Goal: Information Seeking & Learning: Learn about a topic

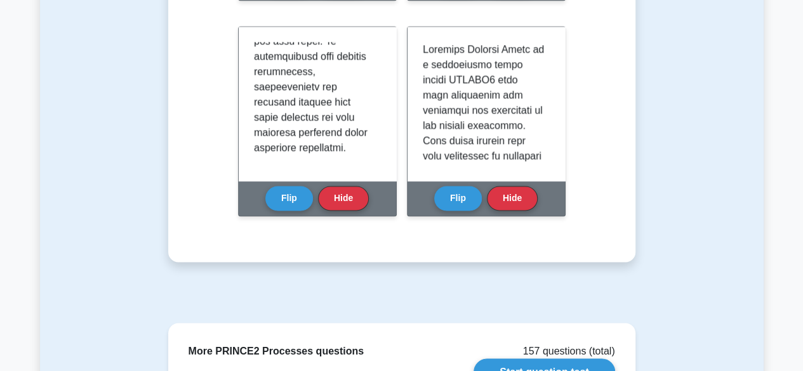
scroll to position [947, 0]
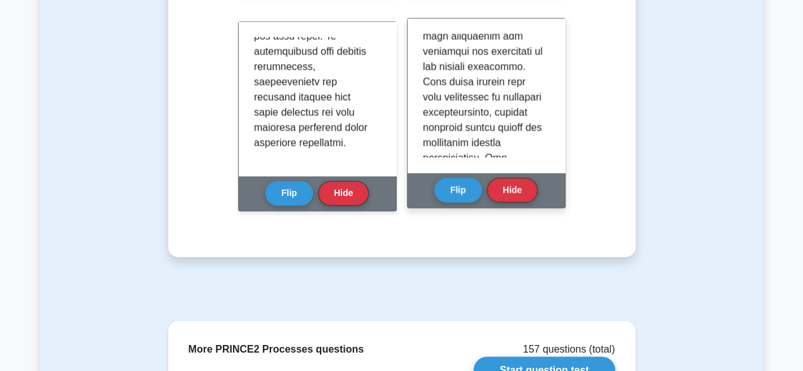
scroll to position [76, 0]
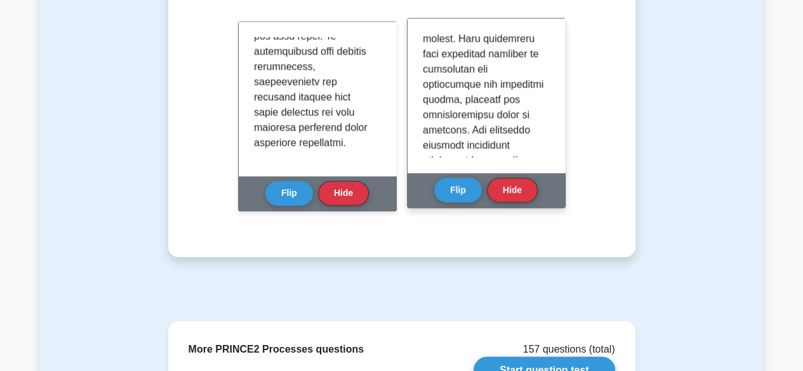
scroll to position [541, 0]
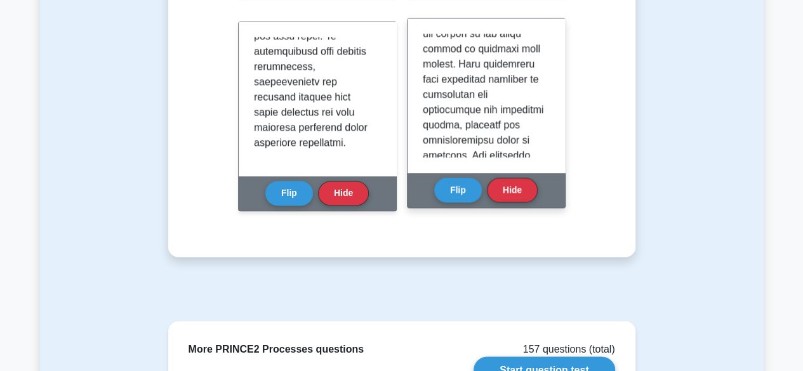
drag, startPoint x: 452, startPoint y: 109, endPoint x: 437, endPoint y: 90, distance: 24.4
click at [437, 90] on p at bounding box center [484, 133] width 122 height 1280
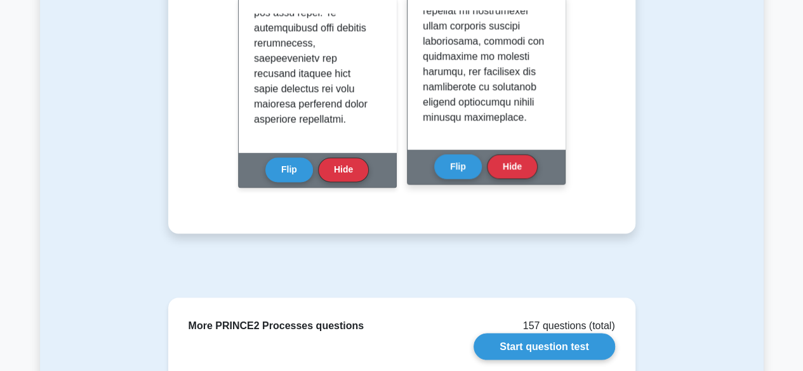
scroll to position [972, 0]
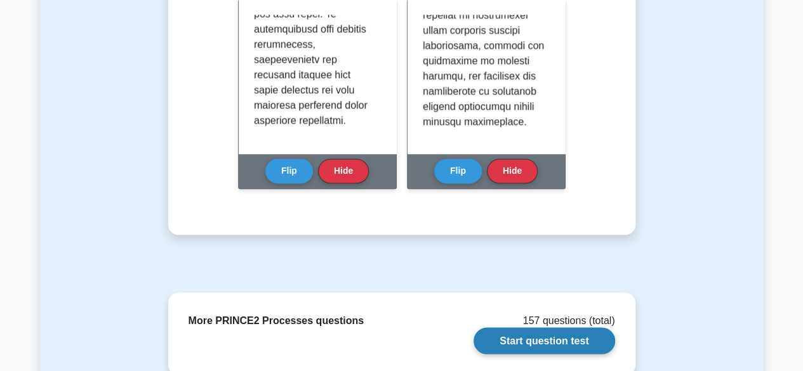
click at [570, 328] on link "Start question test" at bounding box center [544, 341] width 141 height 27
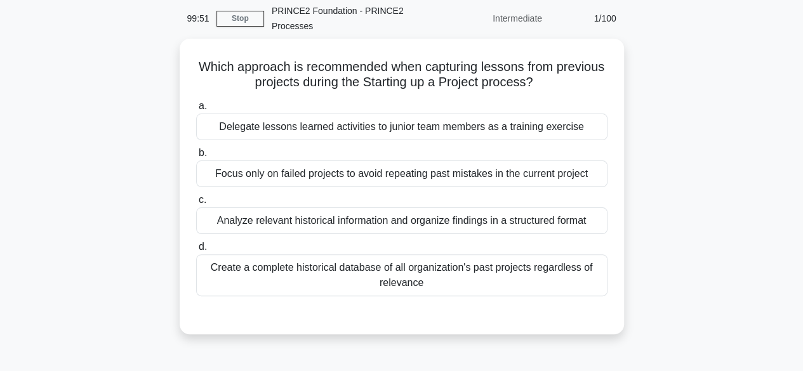
scroll to position [53, 0]
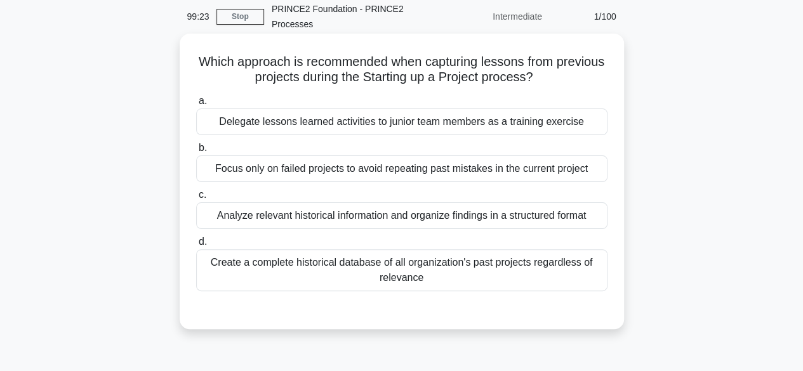
click at [538, 218] on div "Analyze relevant historical information and organize findings in a structured f…" at bounding box center [401, 216] width 411 height 27
click at [196, 199] on input "c. Analyze relevant historical information and organize findings in a structure…" at bounding box center [196, 195] width 0 height 8
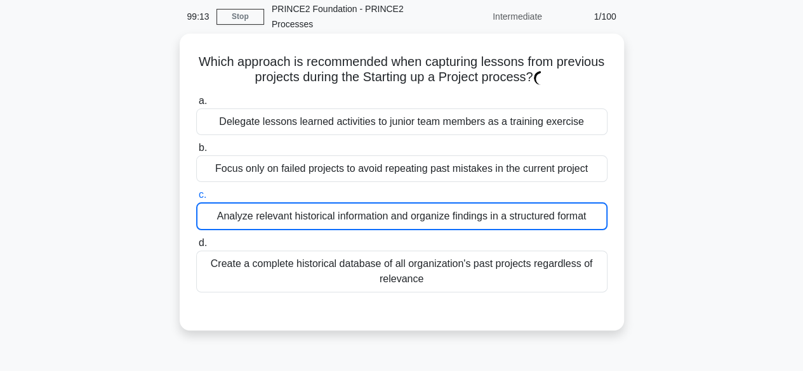
click at [538, 218] on div "Analyze relevant historical information and organize findings in a structured f…" at bounding box center [401, 217] width 411 height 28
click at [196, 199] on input "c. Analyze relevant historical information and organize findings in a structure…" at bounding box center [196, 195] width 0 height 8
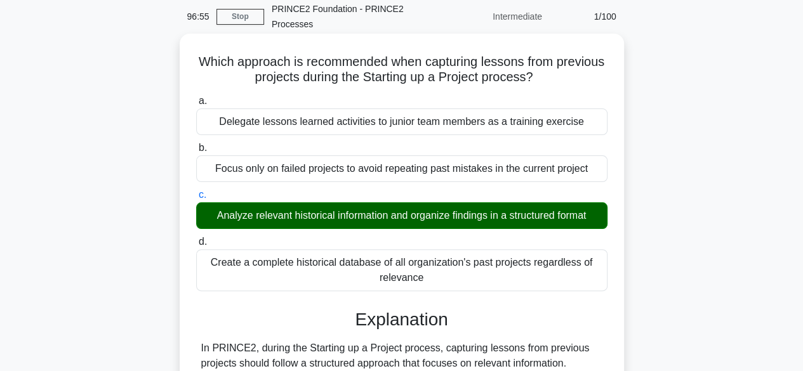
click at [196, 238] on input "d. Create a complete historical database of all organization's past projects re…" at bounding box center [196, 242] width 0 height 8
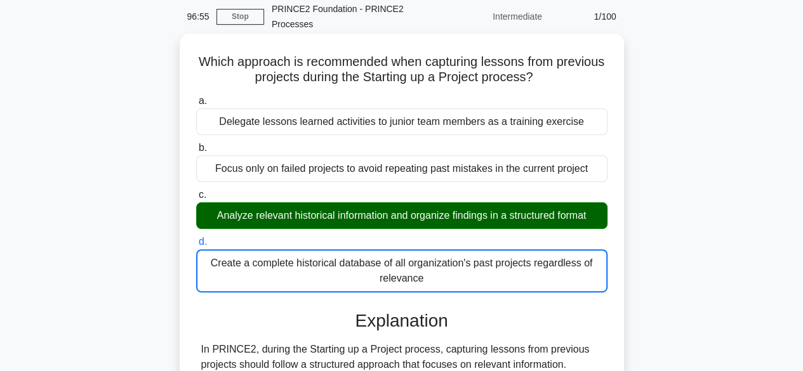
click at [196, 97] on input "a. Delegate lessons learned activities to junior team members as a training exe…" at bounding box center [196, 101] width 0 height 8
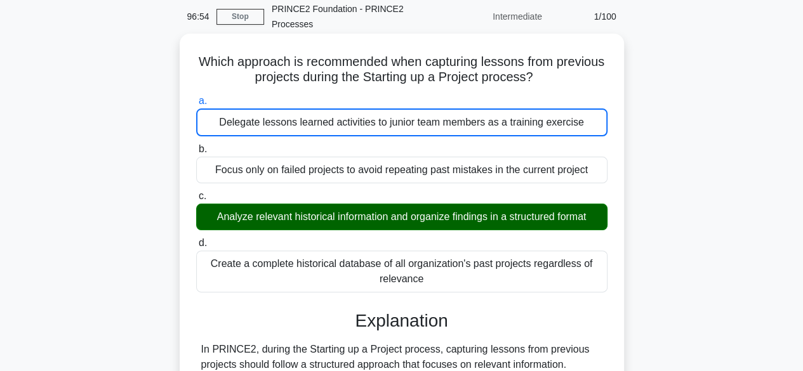
click at [196, 145] on input "b. Focus only on failed projects to avoid repeating past mistakes in the curren…" at bounding box center [196, 149] width 0 height 8
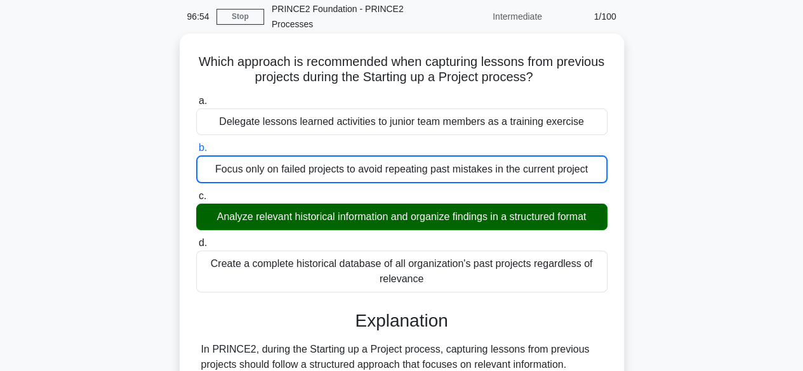
click at [196, 192] on input "c. Analyze relevant historical information and organize findings in a structure…" at bounding box center [196, 196] width 0 height 8
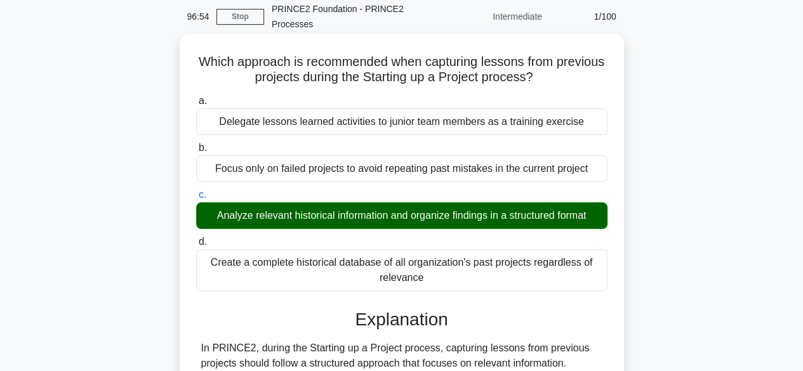
click at [196, 238] on input "d. Create a complete historical database of all organization's past projects re…" at bounding box center [196, 242] width 0 height 8
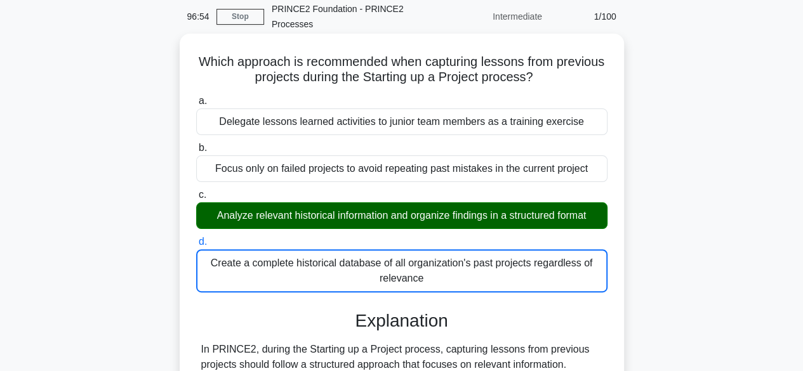
click at [196, 97] on input "a. Delegate lessons learned activities to junior team members as a training exe…" at bounding box center [196, 101] width 0 height 8
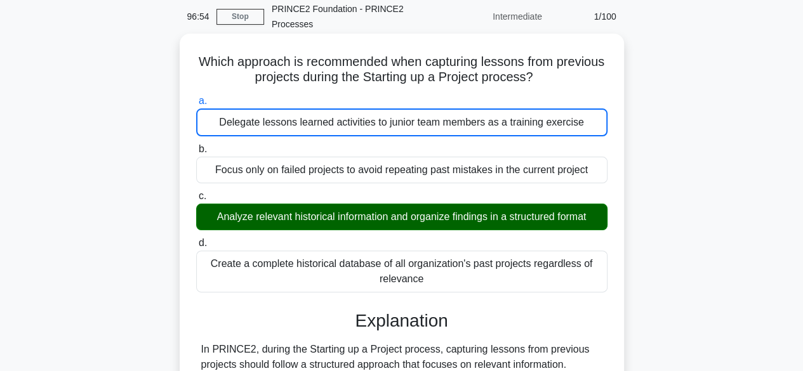
click at [196, 145] on input "b. Focus only on failed projects to avoid repeating past mistakes in the curren…" at bounding box center [196, 149] width 0 height 8
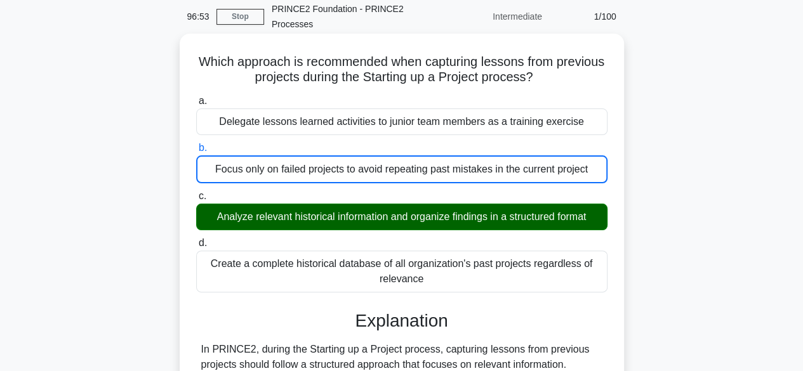
click at [196, 192] on input "c. Analyze relevant historical information and organize findings in a structure…" at bounding box center [196, 196] width 0 height 8
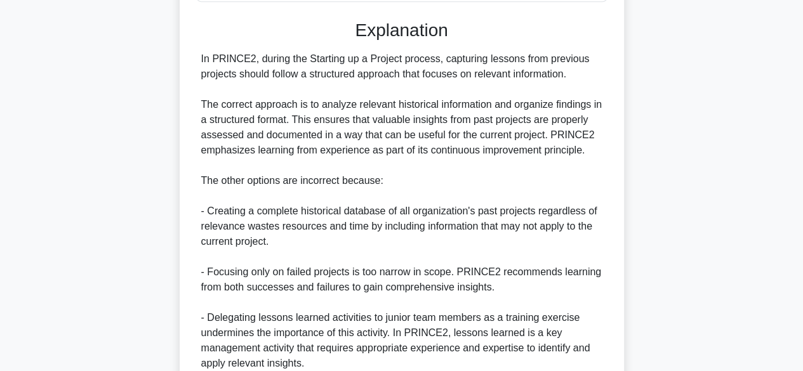
scroll to position [455, 0]
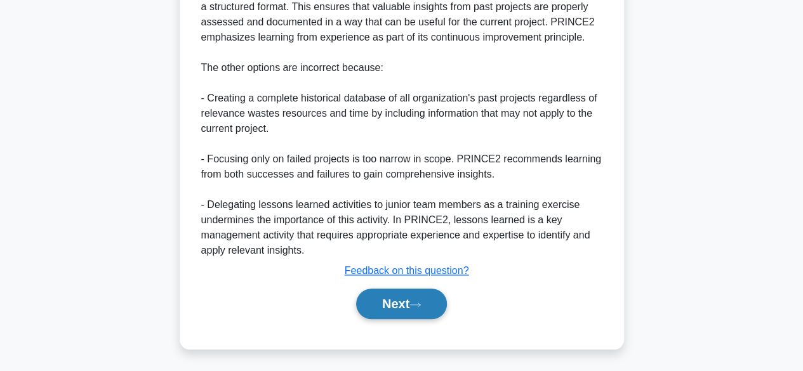
click at [415, 311] on button "Next" at bounding box center [401, 304] width 91 height 30
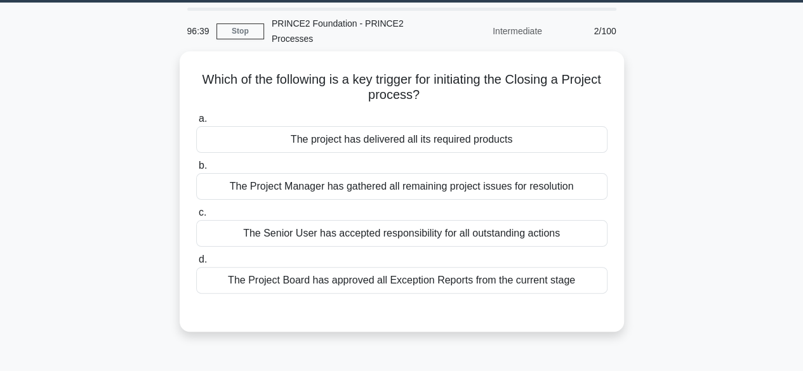
scroll to position [40, 0]
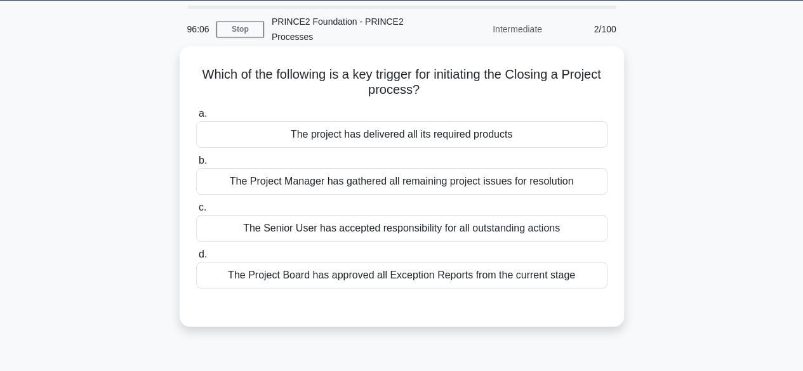
click at [545, 142] on div "The project has delivered all its required products" at bounding box center [401, 134] width 411 height 27
click at [196, 118] on input "a. The project has delivered all its required products" at bounding box center [196, 114] width 0 height 8
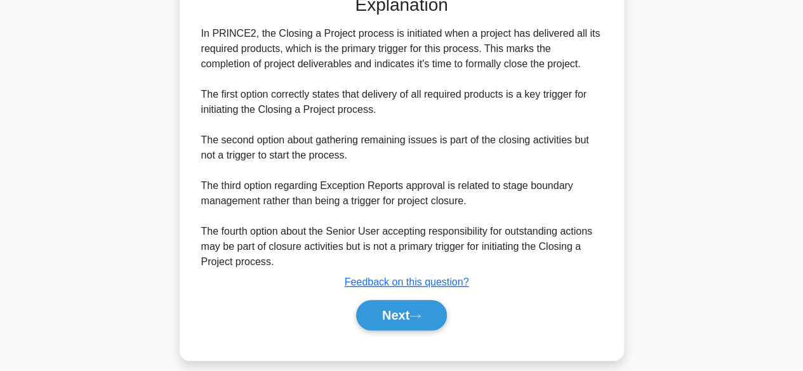
scroll to position [358, 0]
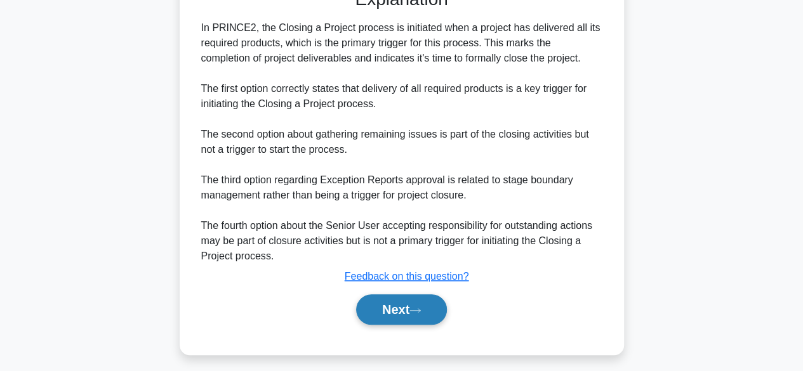
click at [420, 304] on button "Next" at bounding box center [401, 310] width 91 height 30
click at [481, 328] on div "a. The project has delivered all its required products b. The Project Manager h…" at bounding box center [402, 62] width 414 height 555
click at [429, 308] on button "Next" at bounding box center [401, 310] width 91 height 30
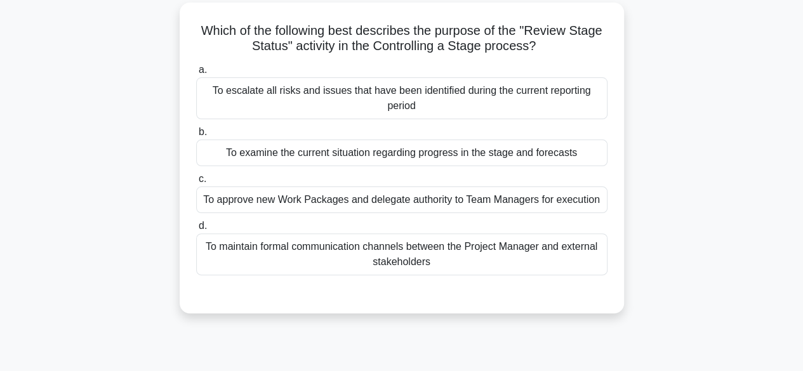
scroll to position [86, 0]
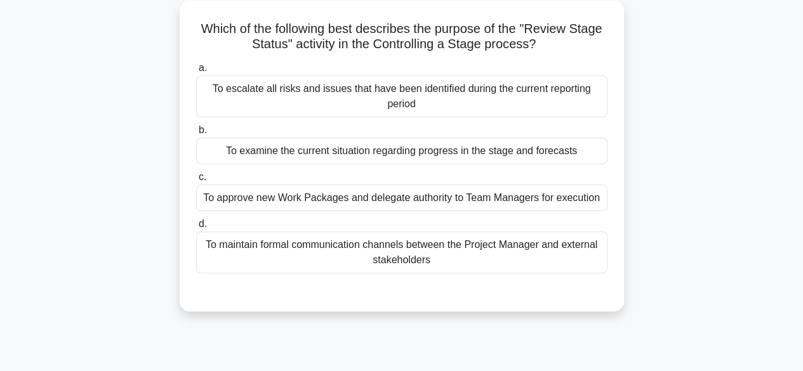
click at [480, 153] on div "To examine the current situation regarding progress in the stage and forecasts" at bounding box center [401, 151] width 411 height 27
click at [196, 135] on input "b. To examine the current situation regarding progress in the stage and forecas…" at bounding box center [196, 130] width 0 height 8
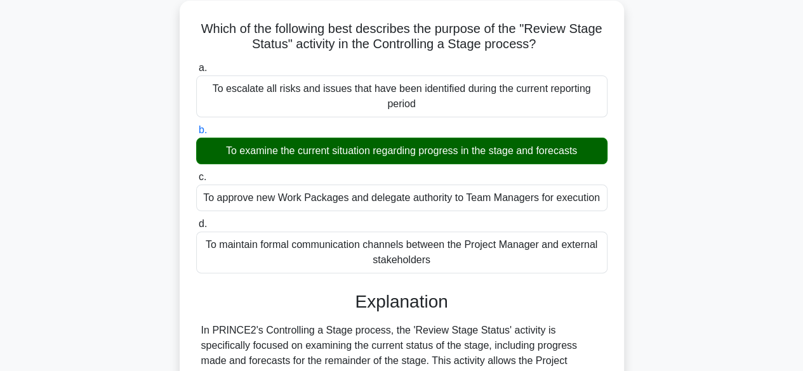
click at [196, 173] on input "c. To approve new Work Packages and delegate authority to Team Managers for exe…" at bounding box center [196, 177] width 0 height 8
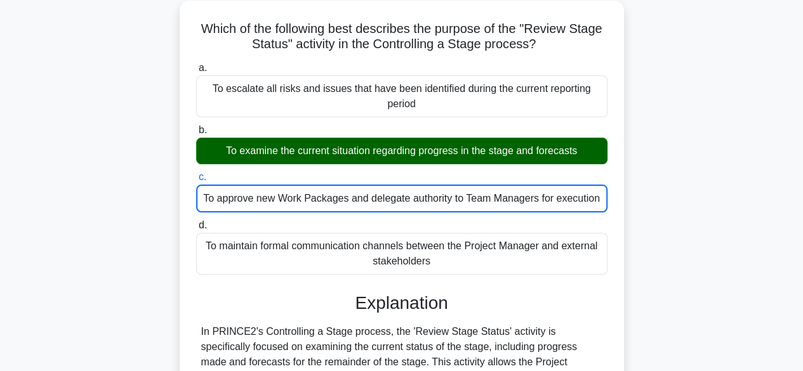
click at [552, 178] on label "c. To approve new Work Packages and delegate authority to Team Managers for exe…" at bounding box center [401, 191] width 411 height 43
click at [196, 178] on input "c. To approve new Work Packages and delegate authority to Team Managers for exe…" at bounding box center [196, 177] width 0 height 8
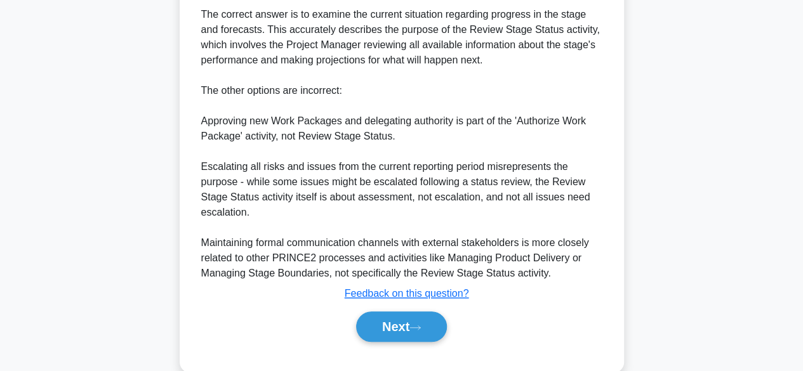
scroll to position [503, 0]
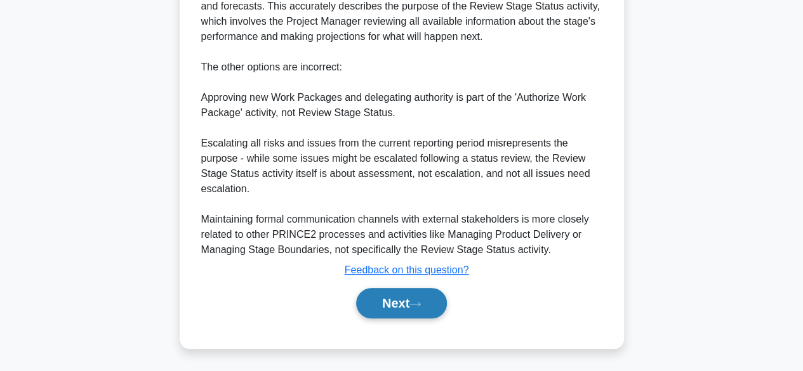
click at [420, 291] on button "Next" at bounding box center [401, 303] width 91 height 30
click at [423, 308] on button "Next" at bounding box center [401, 303] width 91 height 30
click at [431, 305] on button "Next" at bounding box center [401, 303] width 91 height 30
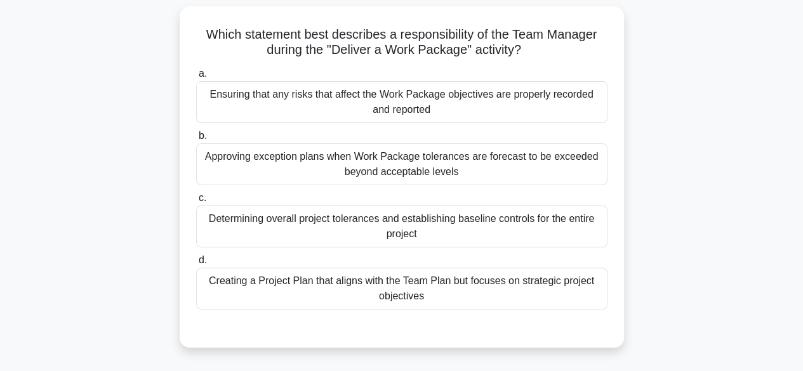
scroll to position [62, 0]
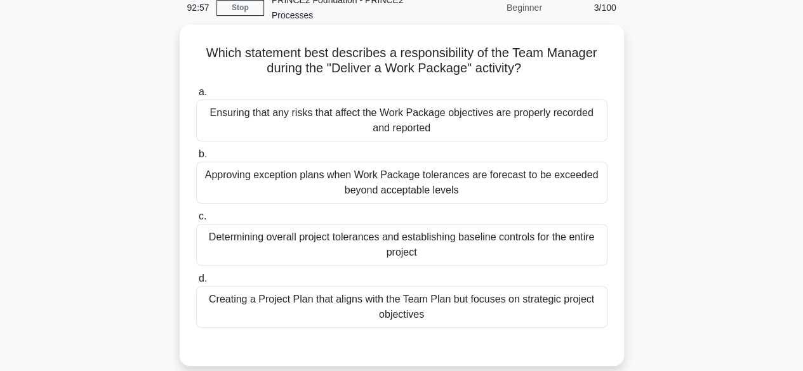
click at [500, 125] on div "Ensuring that any risks that affect the Work Package objectives are properly re…" at bounding box center [401, 121] width 411 height 42
click at [196, 97] on input "a. Ensuring that any risks that affect the Work Package objectives are properly…" at bounding box center [196, 92] width 0 height 8
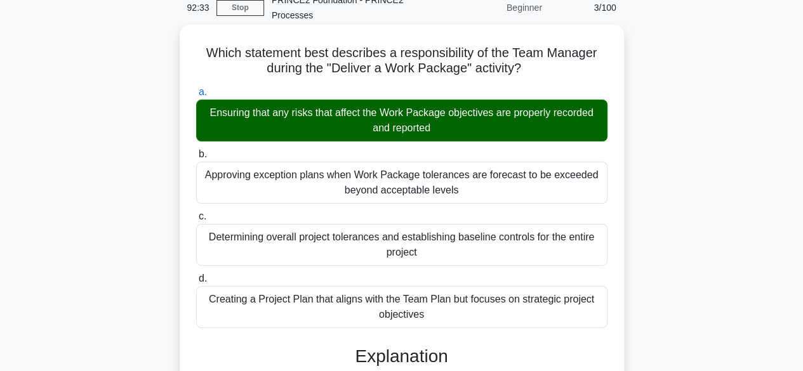
click at [196, 150] on input "b. Approving exception plans when Work Package tolerances are forecast to be ex…" at bounding box center [196, 154] width 0 height 8
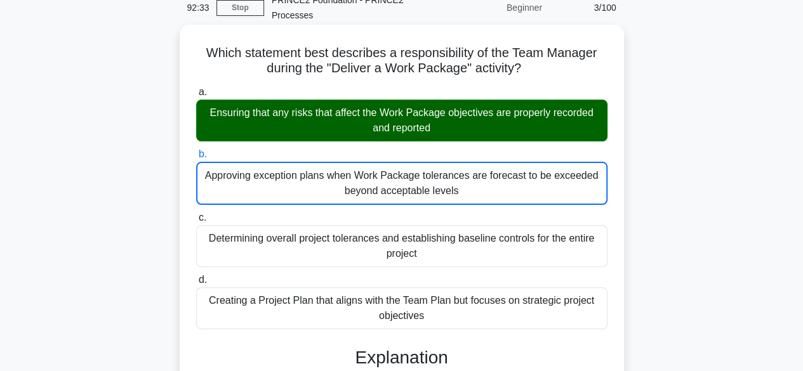
click at [196, 214] on input "c. Determining overall project tolerances and establishing baseline controls fo…" at bounding box center [196, 218] width 0 height 8
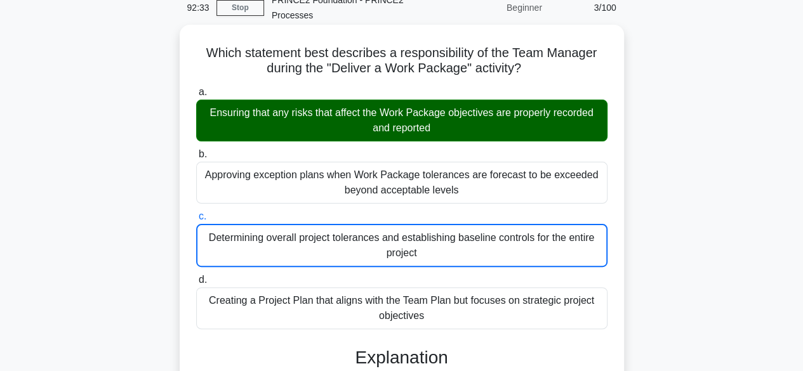
click at [196, 276] on input "d. Creating a Project Plan that aligns with the Team Plan but focuses on strate…" at bounding box center [196, 280] width 0 height 8
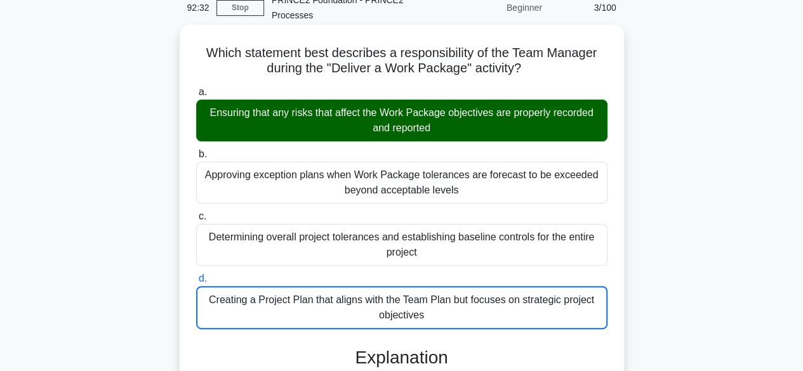
click at [196, 88] on input "a. Ensuring that any risks that affect the Work Package objectives are properly…" at bounding box center [196, 92] width 0 height 8
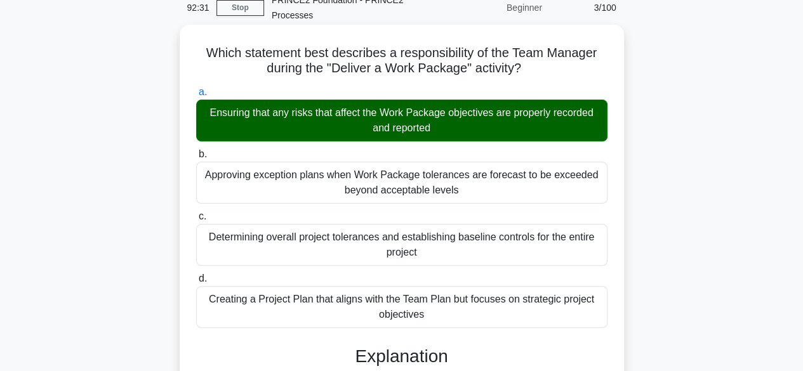
click at [196, 264] on label "c. Determining overall project tolerances and establishing baseline controls fo…" at bounding box center [401, 237] width 411 height 57
click at [196, 221] on input "c. Determining overall project tolerances and establishing baseline controls fo…" at bounding box center [196, 217] width 0 height 8
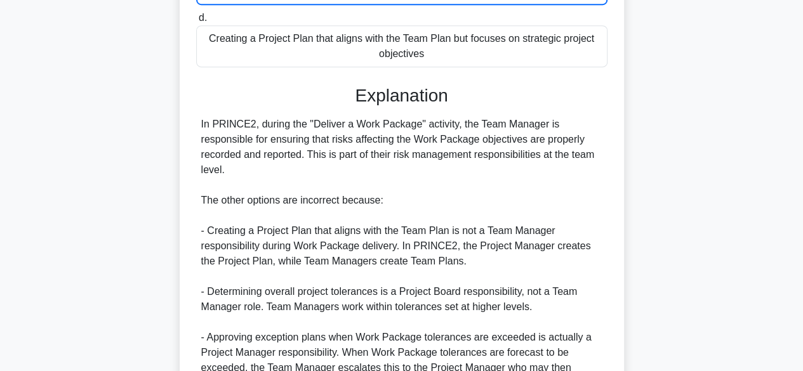
scroll to position [457, 0]
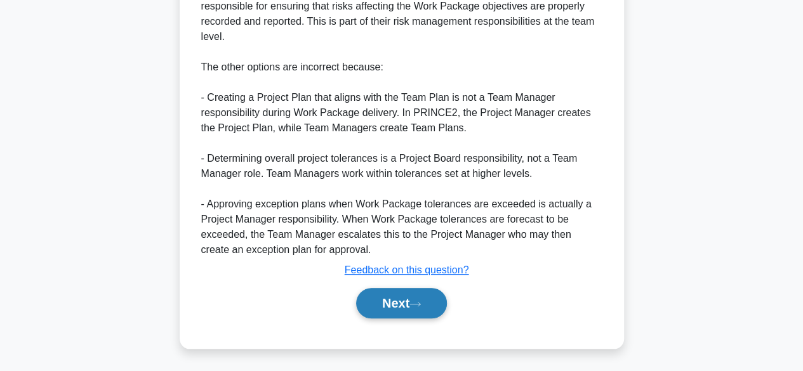
click at [384, 307] on button "Next" at bounding box center [401, 303] width 91 height 30
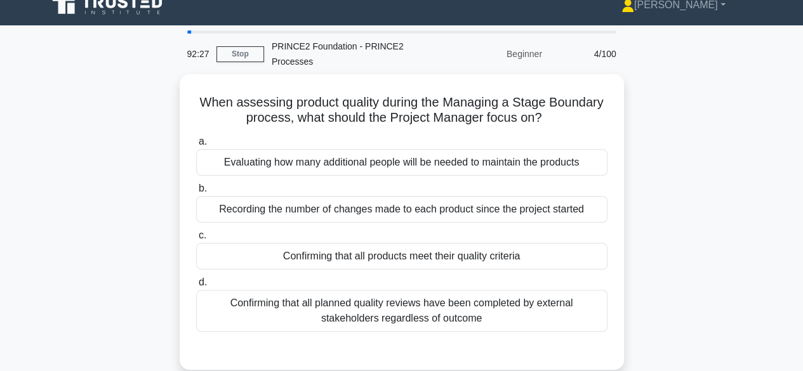
scroll to position [13, 0]
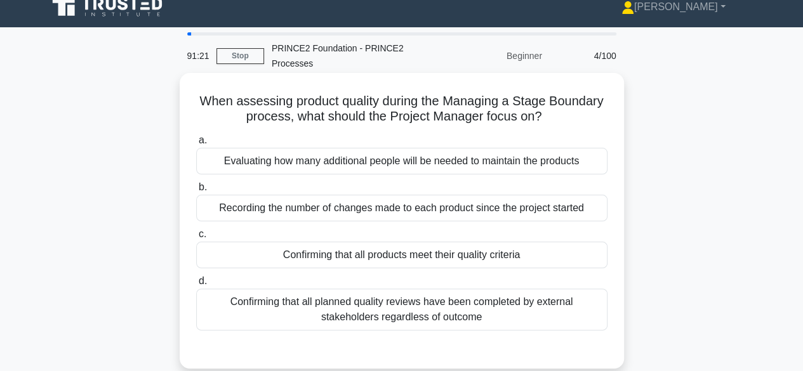
click at [456, 256] on div "Confirming that all products meet their quality criteria" at bounding box center [401, 255] width 411 height 27
click at [196, 239] on input "c. Confirming that all products meet their quality criteria" at bounding box center [196, 235] width 0 height 8
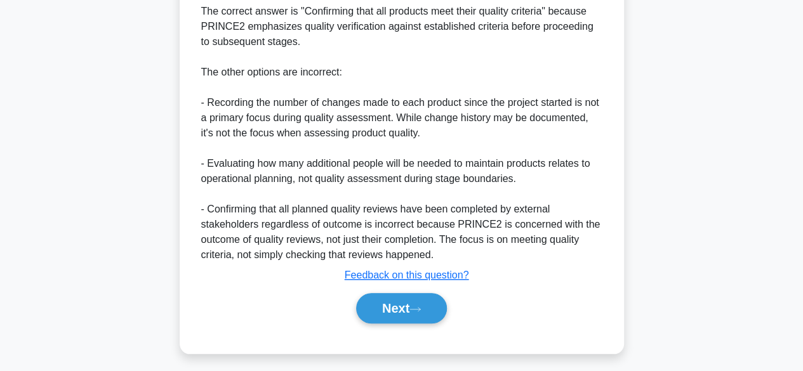
scroll to position [471, 0]
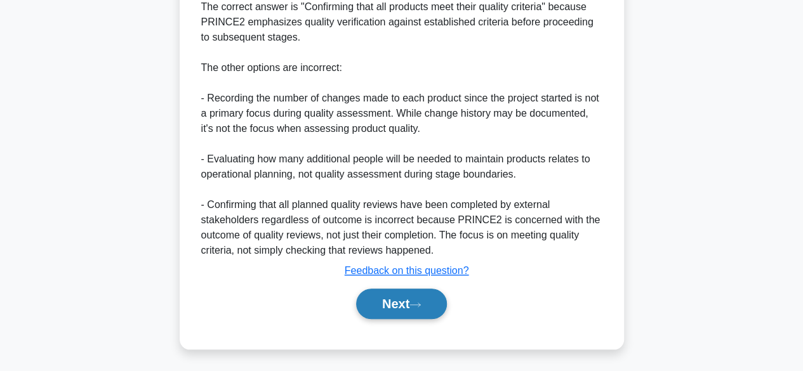
click at [431, 307] on button "Next" at bounding box center [401, 304] width 91 height 30
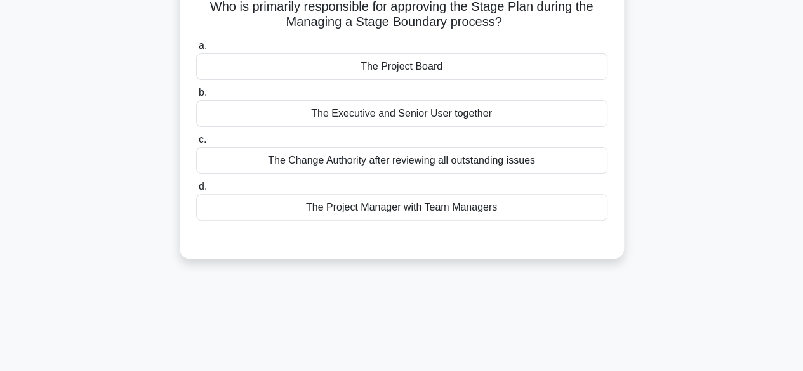
scroll to position [86, 0]
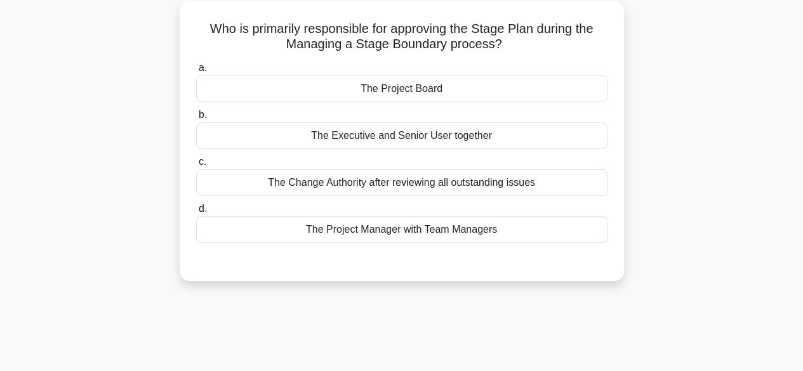
click at [547, 88] on div "The Project Board" at bounding box center [401, 89] width 411 height 27
click at [196, 72] on input "a. The Project Board" at bounding box center [196, 68] width 0 height 8
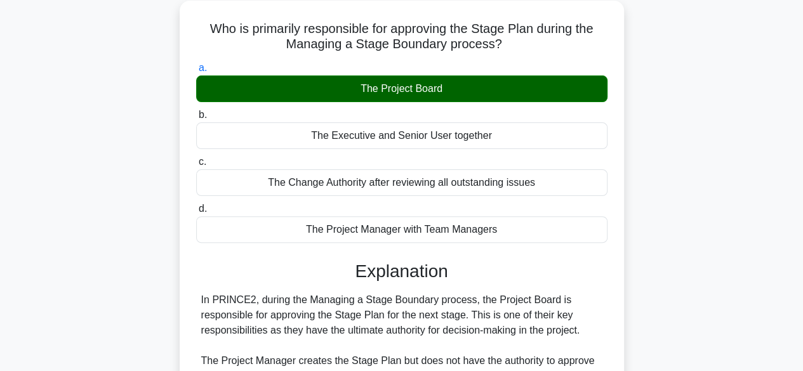
click at [196, 111] on input "b. The Executive and Senior User together" at bounding box center [196, 115] width 0 height 8
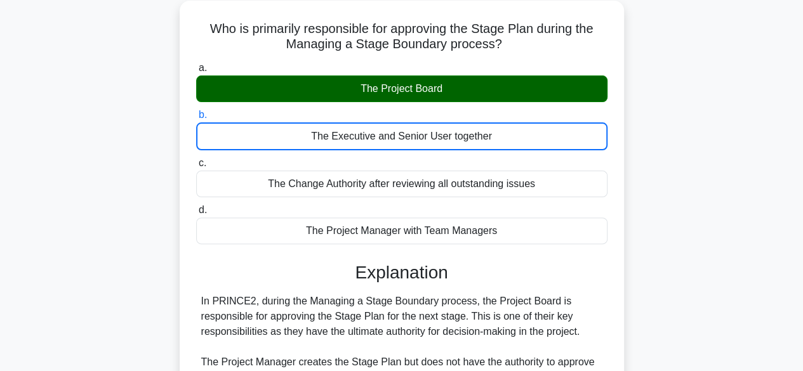
click at [196, 159] on input "c. The Change Authority after reviewing all outstanding issues" at bounding box center [196, 163] width 0 height 8
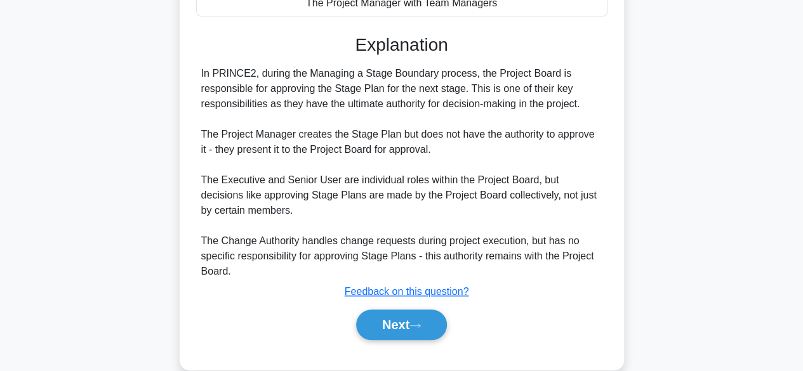
scroll to position [314, 0]
click at [432, 323] on button "Next" at bounding box center [401, 324] width 91 height 30
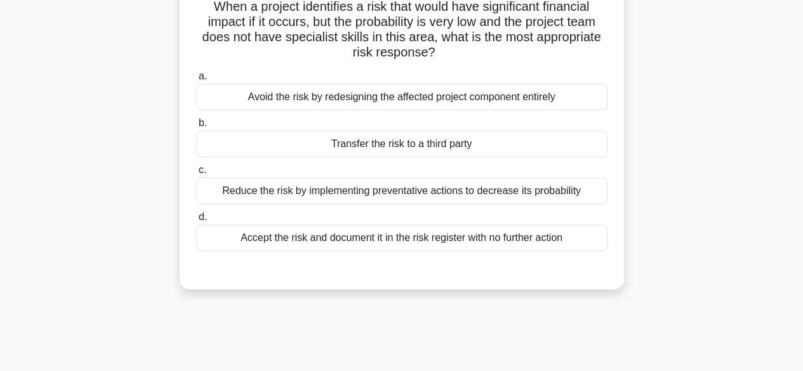
scroll to position [86, 0]
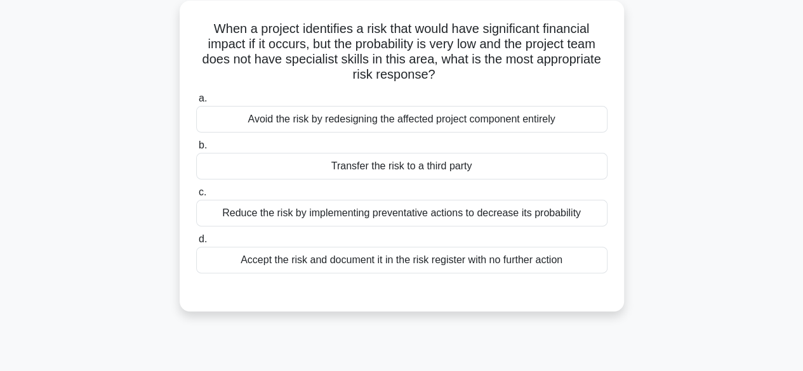
click at [502, 260] on div "Accept the risk and document it in the risk register with no further action" at bounding box center [401, 260] width 411 height 27
click at [196, 244] on input "d. Accept the risk and document it in the risk register with no further action" at bounding box center [196, 240] width 0 height 8
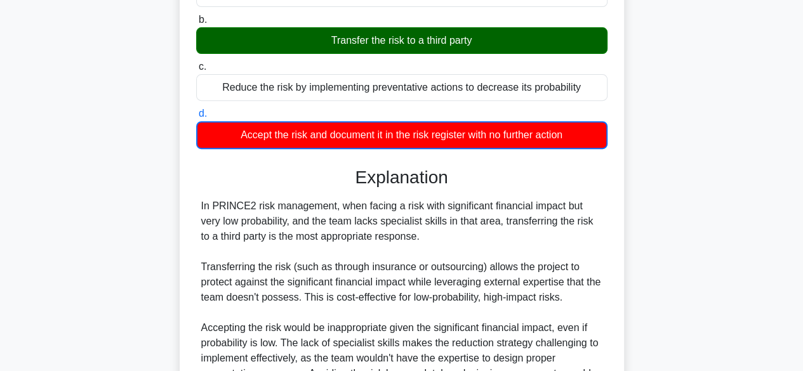
scroll to position [213, 0]
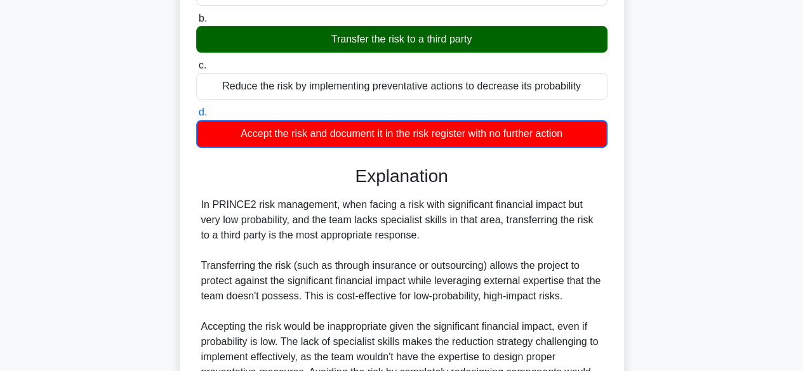
click at [535, 312] on div "In PRINCE2 risk management, when facing a risk with significant financial impac…" at bounding box center [401, 303] width 401 height 213
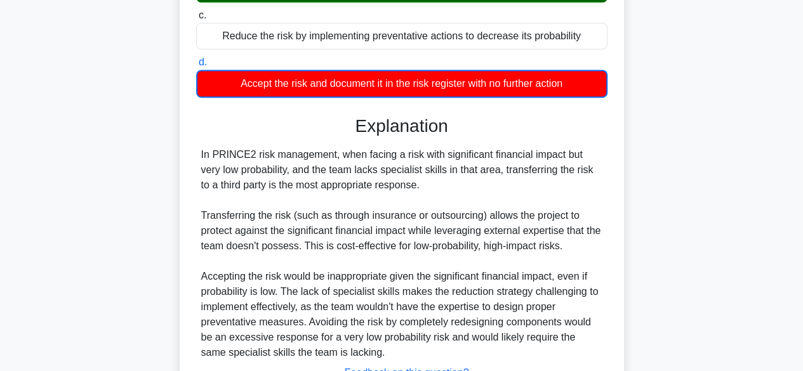
scroll to position [264, 0]
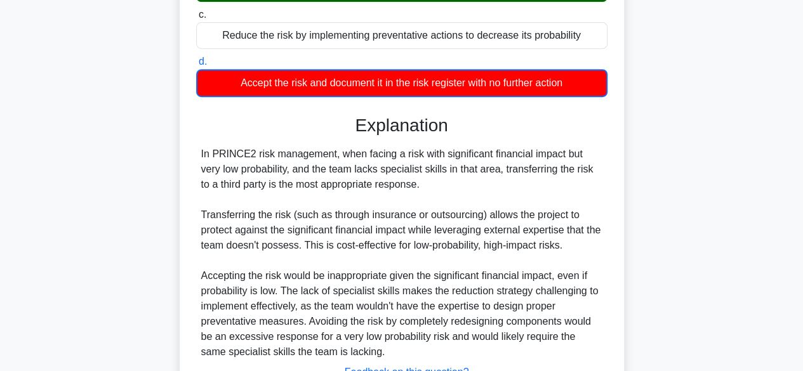
click at [533, 308] on div "In PRINCE2 risk management, when facing a risk with significant financial impac…" at bounding box center [401, 253] width 401 height 213
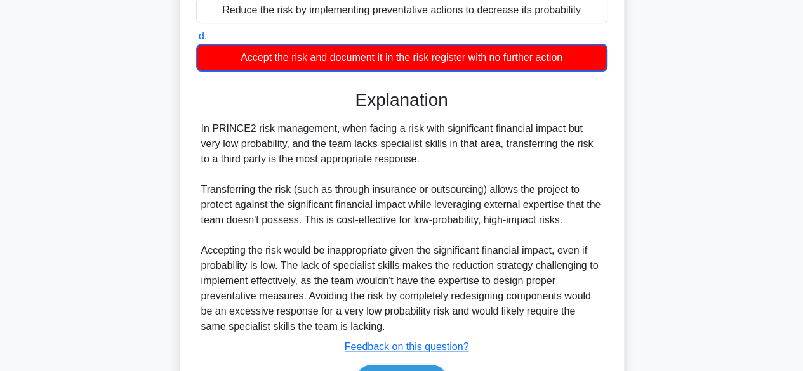
click at [545, 291] on div "In PRINCE2 risk management, when facing a risk with significant financial impac…" at bounding box center [401, 227] width 401 height 213
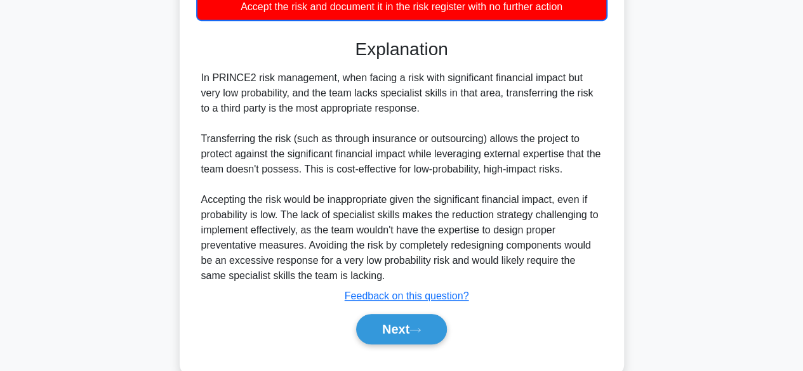
scroll to position [365, 0]
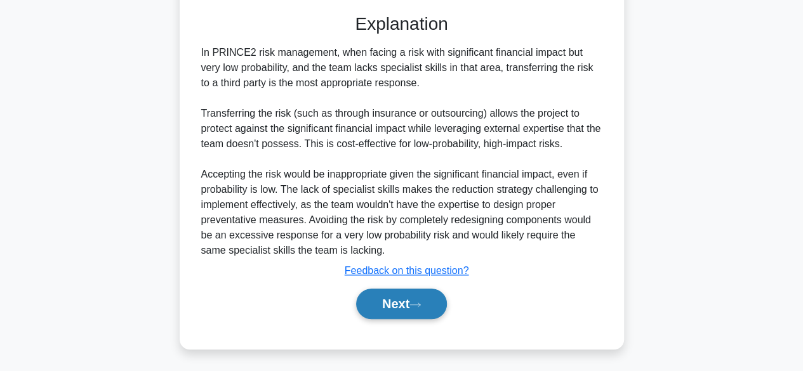
click at [403, 311] on button "Next" at bounding box center [401, 304] width 91 height 30
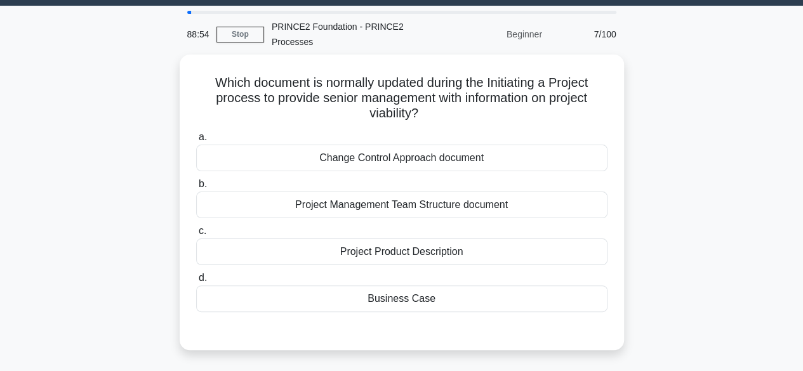
scroll to position [60, 0]
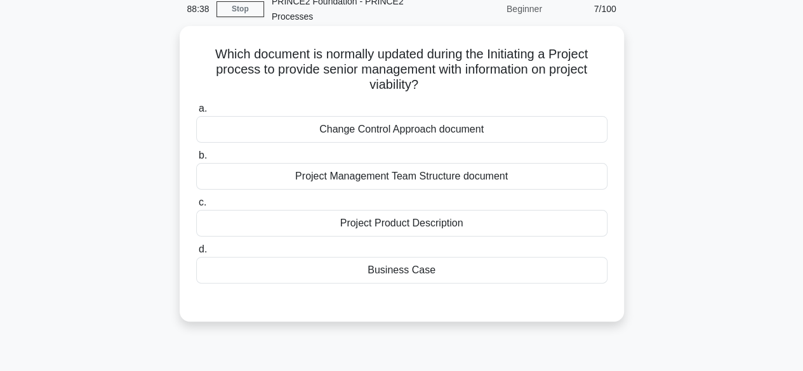
click at [432, 271] on div "Business Case" at bounding box center [401, 270] width 411 height 27
click at [196, 254] on input "d. Business Case" at bounding box center [196, 250] width 0 height 8
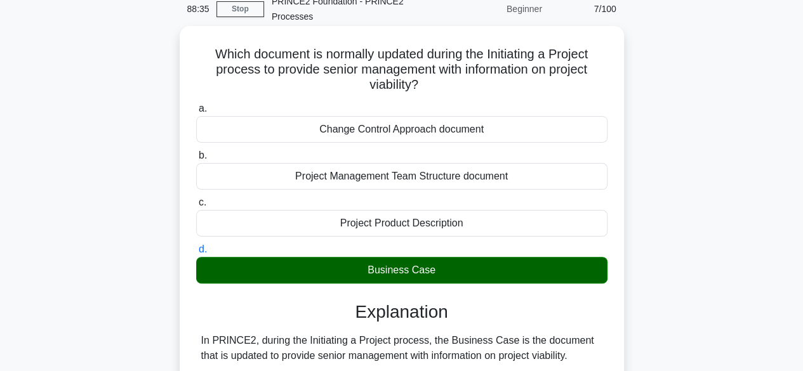
click at [541, 314] on h3 "Explanation" at bounding box center [402, 313] width 396 height 22
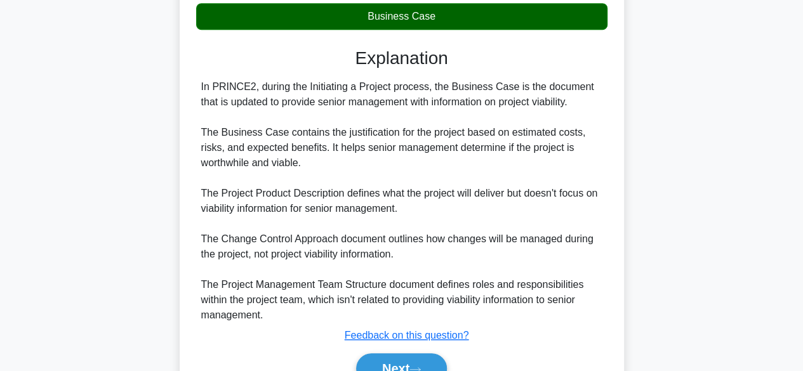
scroll to position [340, 0]
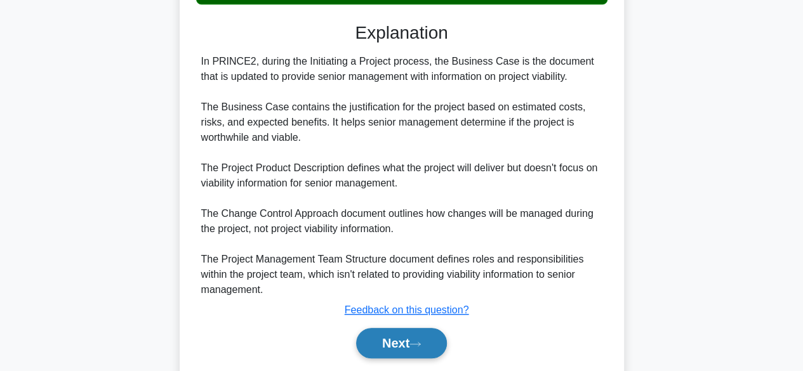
click at [432, 333] on button "Next" at bounding box center [401, 343] width 91 height 30
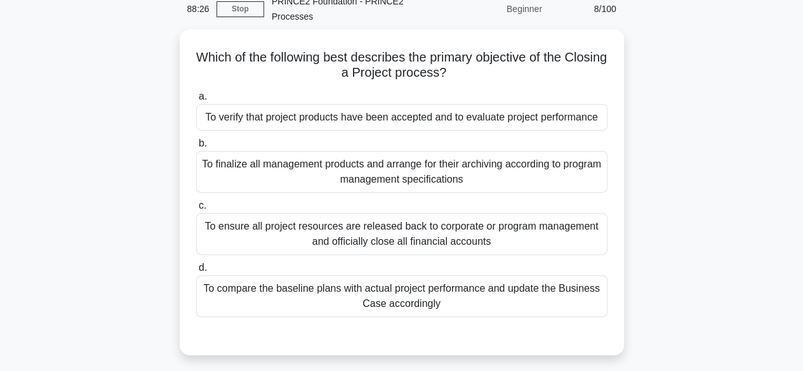
scroll to position [86, 0]
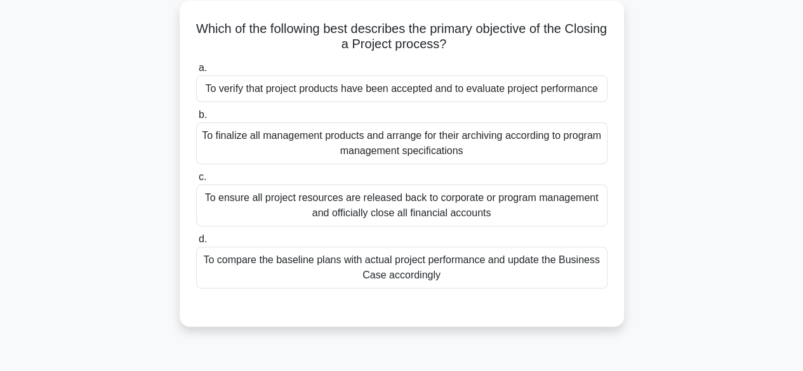
click at [467, 198] on div "To ensure all project resources are released back to corporate or program manag…" at bounding box center [401, 206] width 411 height 42
click at [196, 182] on input "c. To ensure all project resources are released back to corporate or program ma…" at bounding box center [196, 177] width 0 height 8
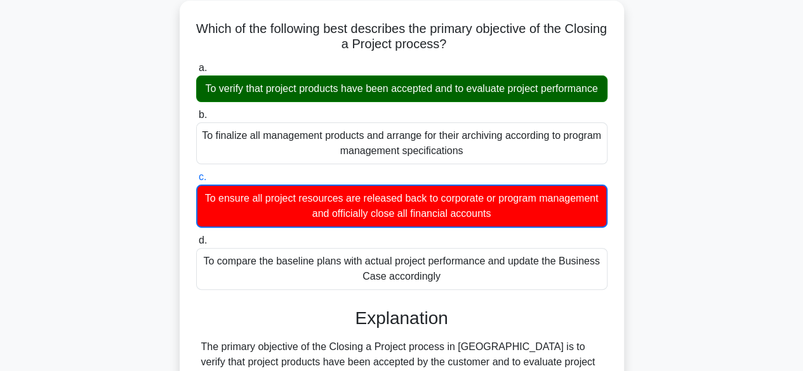
click at [196, 237] on input "d. To compare the baseline plans with actual project performance and update the…" at bounding box center [196, 241] width 0 height 8
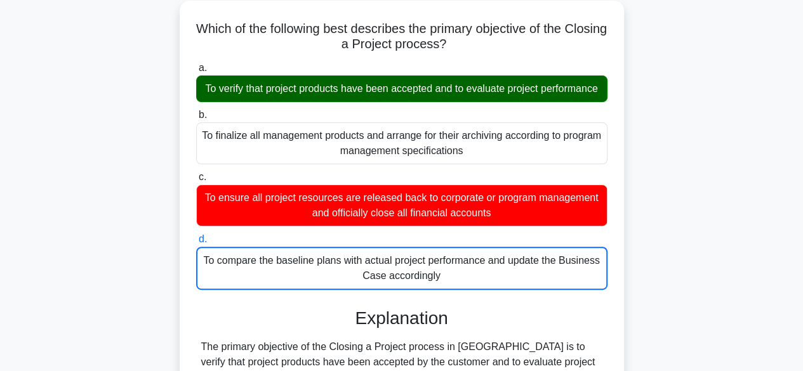
click at [196, 64] on input "a. To verify that project products have been accepted and to evaluate project p…" at bounding box center [196, 68] width 0 height 8
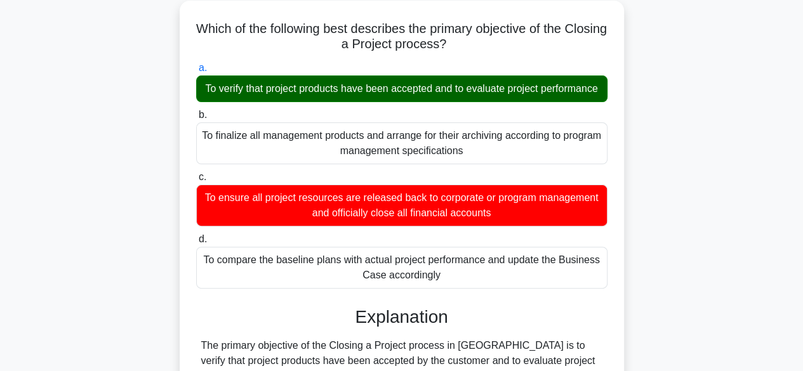
click at [196, 111] on input "b. To finalize all management products and arrange for their archiving accordin…" at bounding box center [196, 115] width 0 height 8
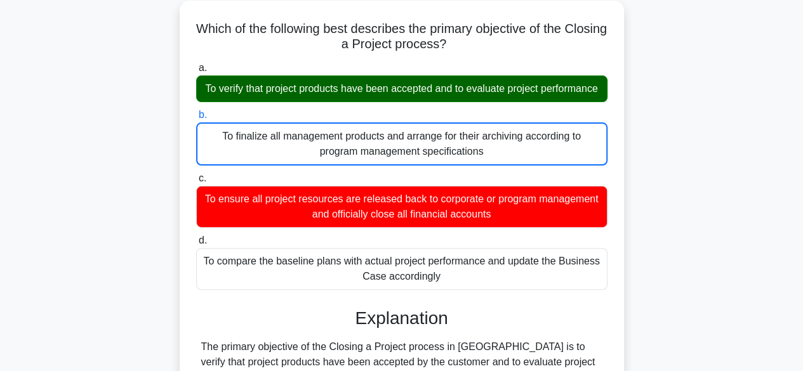
click at [196, 175] on input "c. To ensure all project resources are released back to corporate or program ma…" at bounding box center [196, 179] width 0 height 8
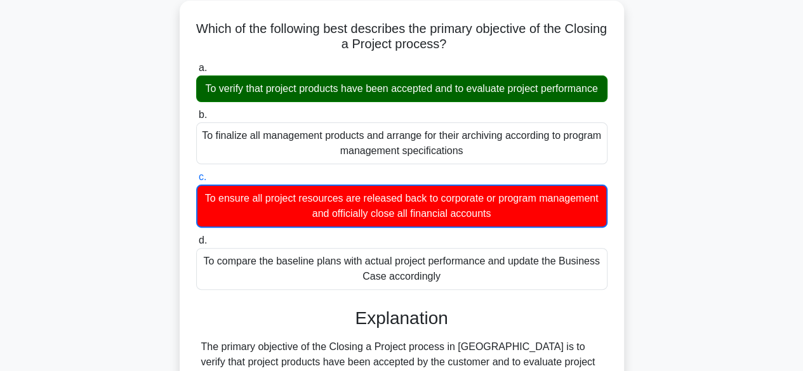
click at [196, 237] on input "d. To compare the baseline plans with actual project performance and update the…" at bounding box center [196, 241] width 0 height 8
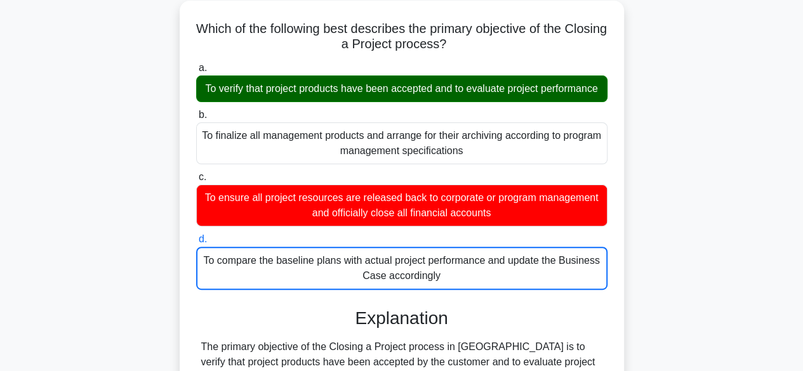
click at [196, 64] on input "a. To verify that project products have been accepted and to evaluate project p…" at bounding box center [196, 68] width 0 height 8
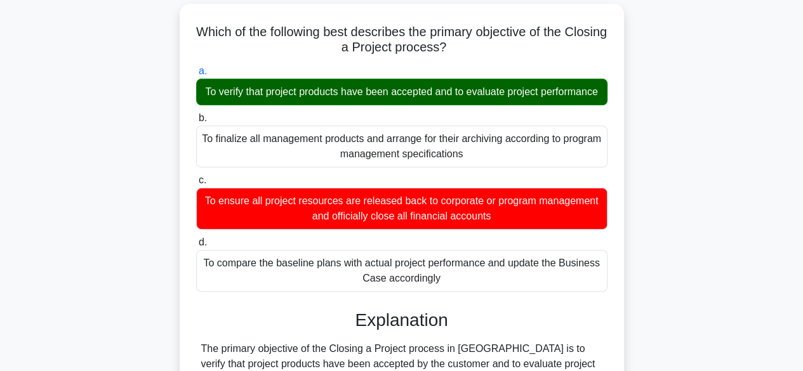
click at [166, 310] on div "Which of the following best describes the primary objective of the Closing a Pr…" at bounding box center [402, 363] width 724 height 718
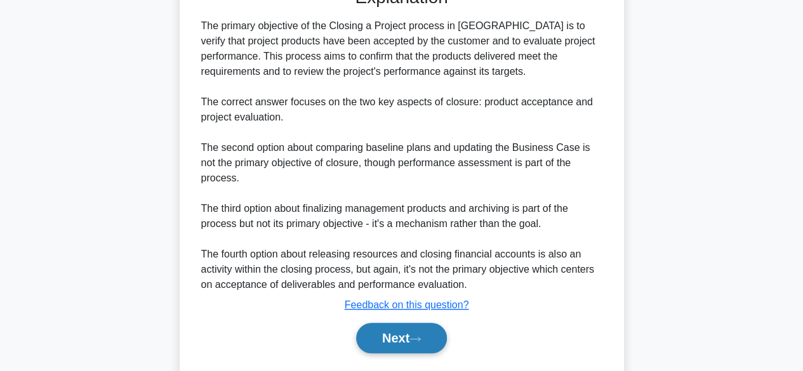
scroll to position [431, 0]
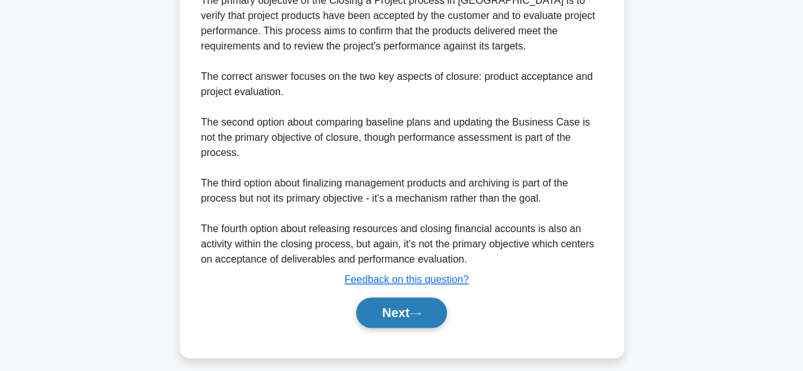
click at [371, 328] on button "Next" at bounding box center [401, 313] width 91 height 30
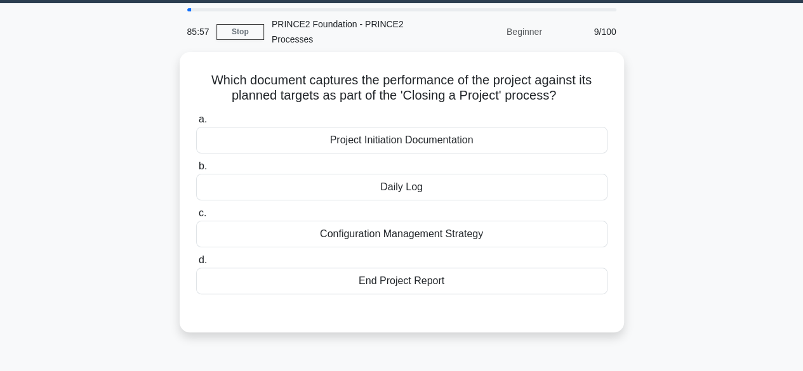
scroll to position [35, 0]
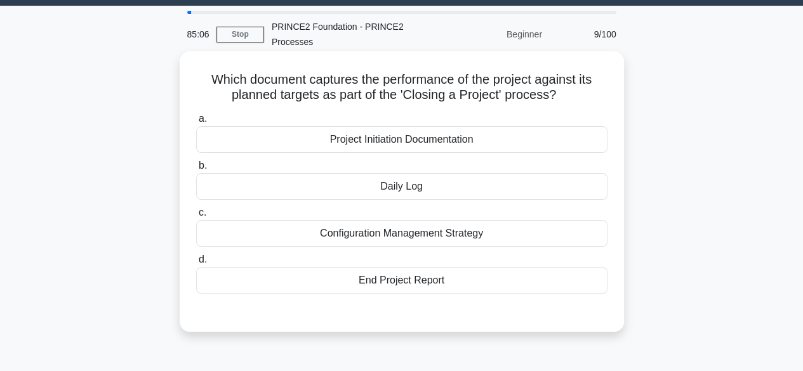
click at [411, 279] on div "End Project Report" at bounding box center [401, 280] width 411 height 27
click at [196, 264] on input "d. End Project Report" at bounding box center [196, 260] width 0 height 8
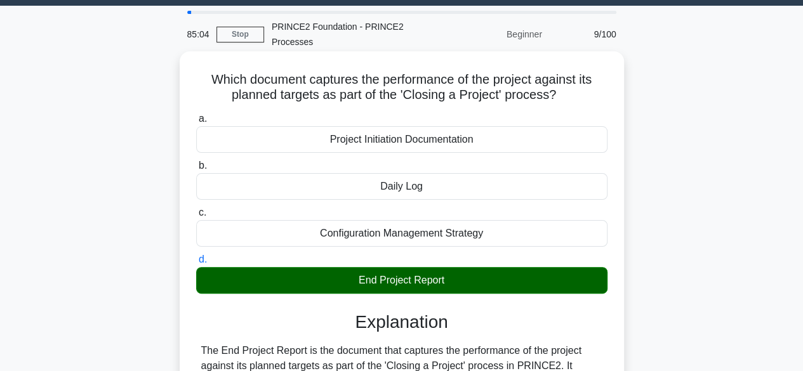
click at [196, 115] on input "a. Project Initiation Documentation" at bounding box center [196, 119] width 0 height 8
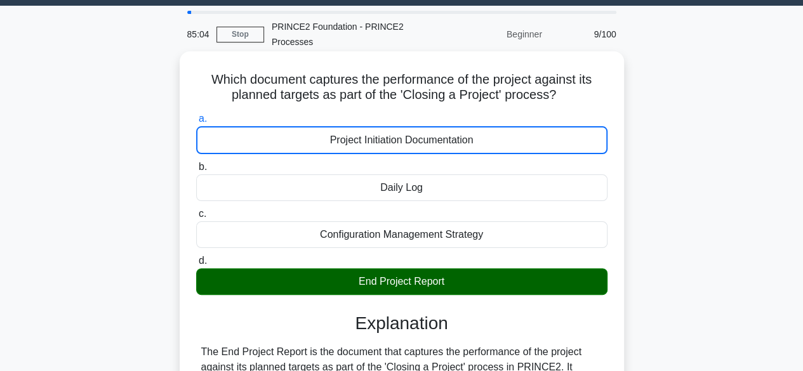
click at [196, 163] on input "b. Daily Log" at bounding box center [196, 167] width 0 height 8
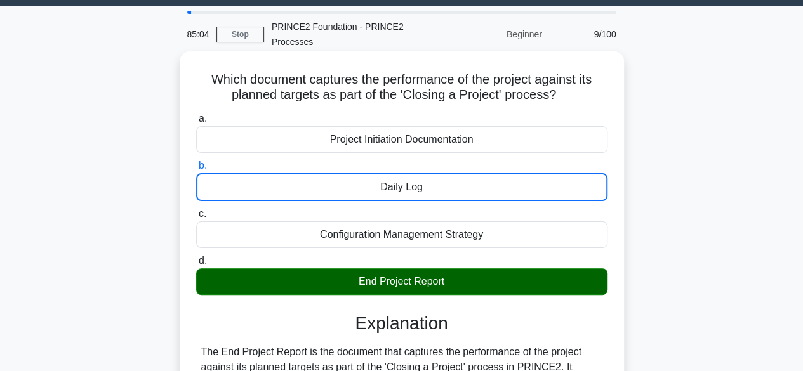
click at [196, 210] on input "c. Configuration Management Strategy" at bounding box center [196, 214] width 0 height 8
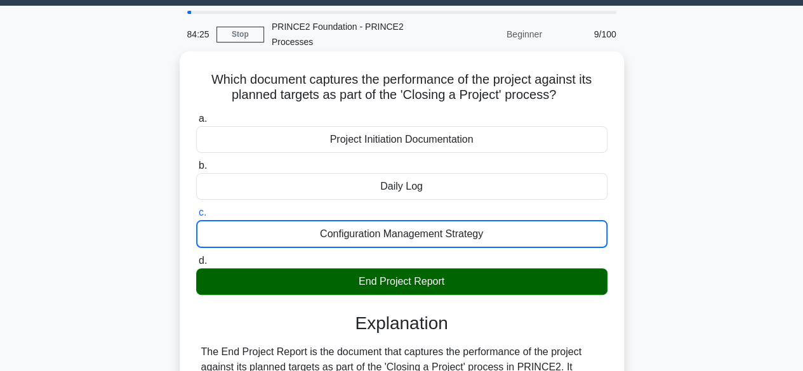
click at [196, 257] on input "d. End Project Report" at bounding box center [196, 261] width 0 height 8
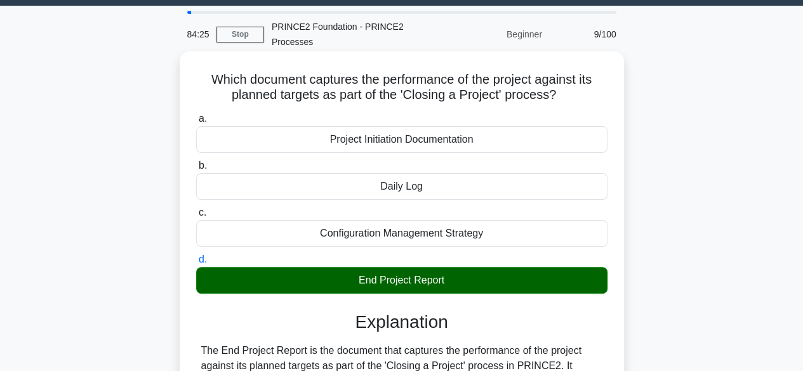
click at [196, 115] on input "a. Project Initiation Documentation" at bounding box center [196, 119] width 0 height 8
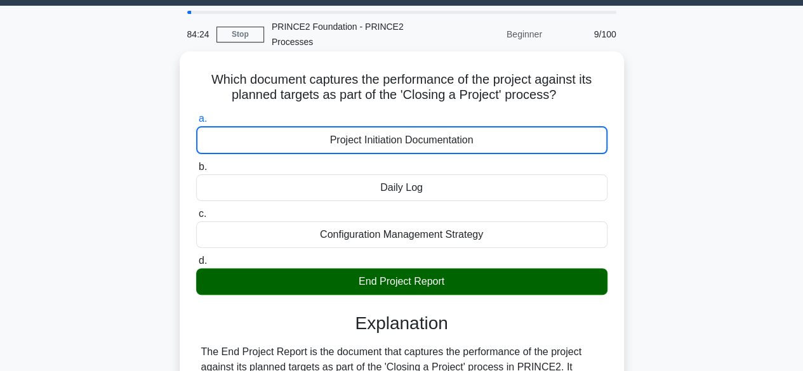
click at [196, 163] on input "b. Daily Log" at bounding box center [196, 167] width 0 height 8
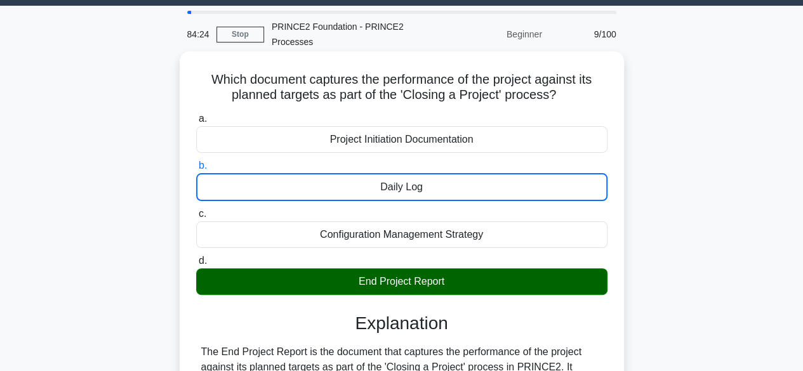
click at [196, 210] on input "c. Configuration Management Strategy" at bounding box center [196, 214] width 0 height 8
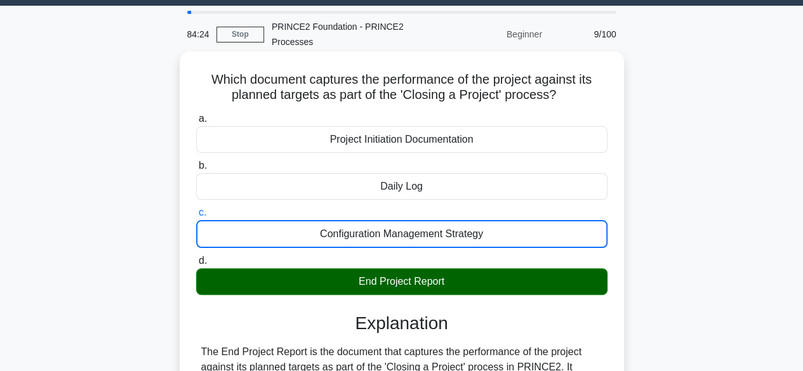
click at [196, 257] on input "d. End Project Report" at bounding box center [196, 261] width 0 height 8
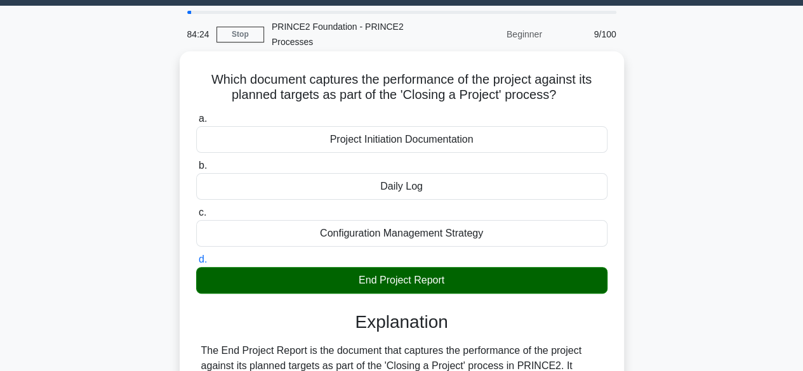
click at [196, 115] on input "a. Project Initiation Documentation" at bounding box center [196, 119] width 0 height 8
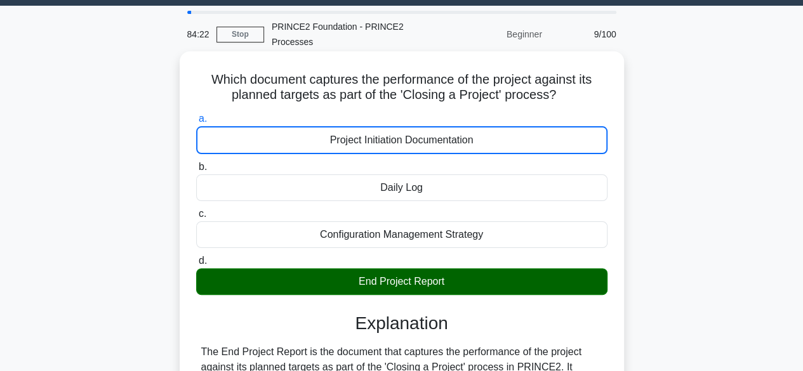
click at [622, 188] on div "Which document captures the performance of the project against its planned targ…" at bounding box center [402, 350] width 444 height 598
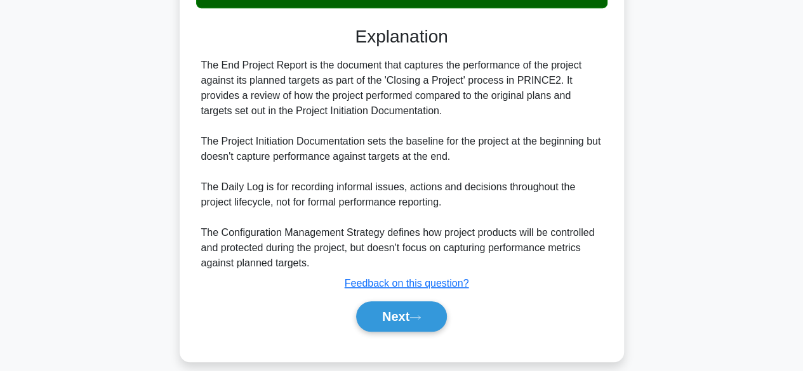
scroll to position [323, 0]
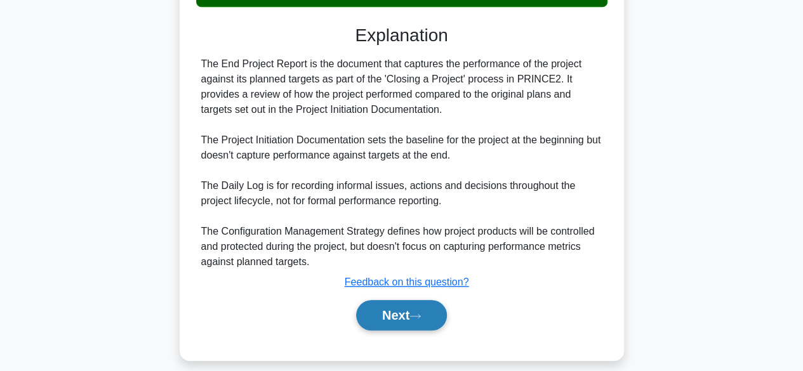
click at [387, 303] on button "Next" at bounding box center [401, 315] width 91 height 30
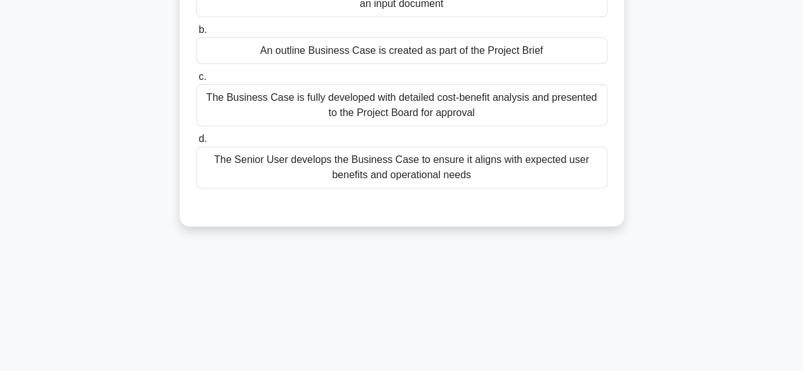
scroll to position [60, 0]
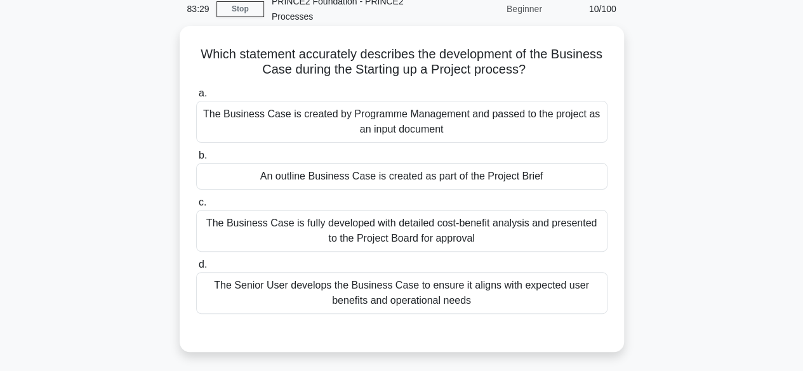
click at [451, 182] on div "An outline Business Case is created as part of the Project Brief" at bounding box center [401, 176] width 411 height 27
click at [196, 160] on input "b. An outline Business Case is created as part of the Project Brief" at bounding box center [196, 156] width 0 height 8
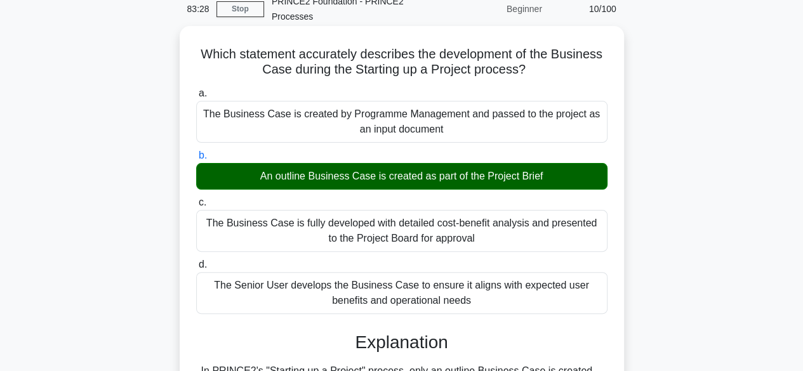
click at [451, 182] on div "An outline Business Case is created as part of the Project Brief" at bounding box center [401, 176] width 411 height 27
click at [196, 160] on input "b. An outline Business Case is created as part of the Project Brief" at bounding box center [196, 156] width 0 height 8
click at [522, 291] on div "The Senior User develops the Business Case to ensure it aligns with expected us…" at bounding box center [401, 293] width 411 height 42
click at [196, 269] on input "d. The Senior User develops the Business Case to ensure it aligns with expected…" at bounding box center [196, 265] width 0 height 8
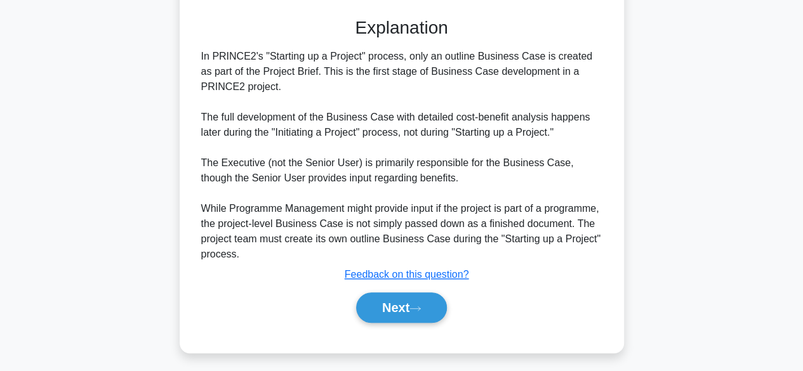
scroll to position [379, 0]
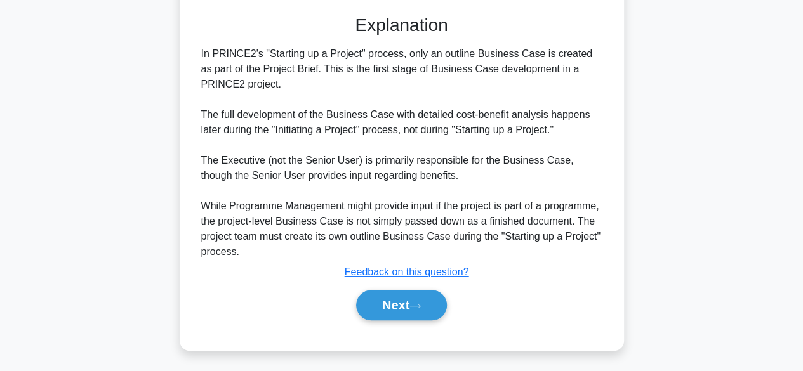
click at [554, 328] on div "a. The Business Case is created by Programme Management and passed to the proje…" at bounding box center [402, 49] width 414 height 571
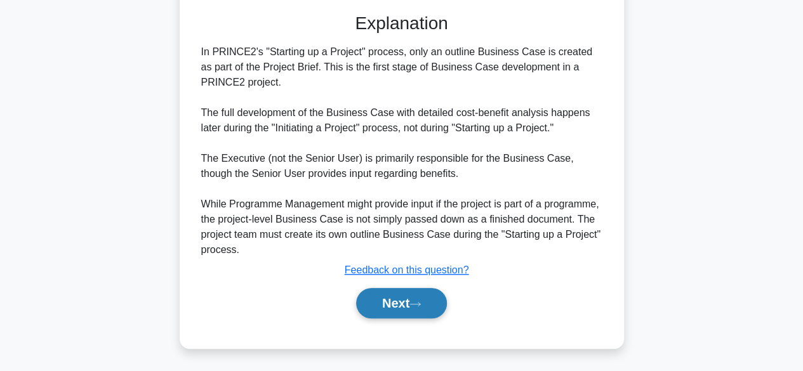
click at [435, 307] on button "Next" at bounding box center [401, 303] width 91 height 30
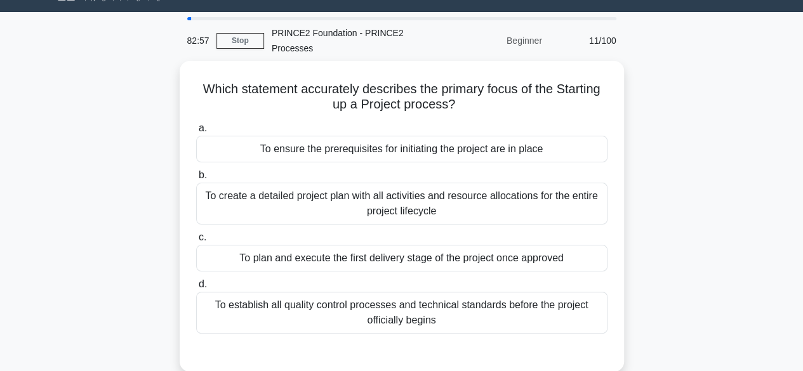
scroll to position [26, 0]
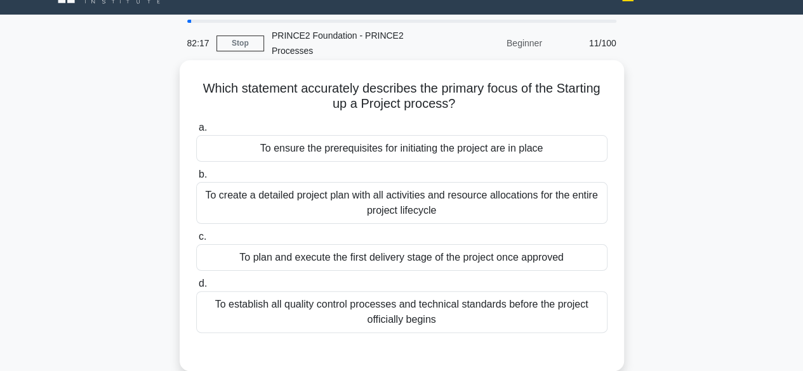
click at [468, 153] on div "To ensure the prerequisites for initiating the project are in place" at bounding box center [401, 148] width 411 height 27
click at [196, 132] on input "a. To ensure the prerequisites for initiating the project are in place" at bounding box center [196, 128] width 0 height 8
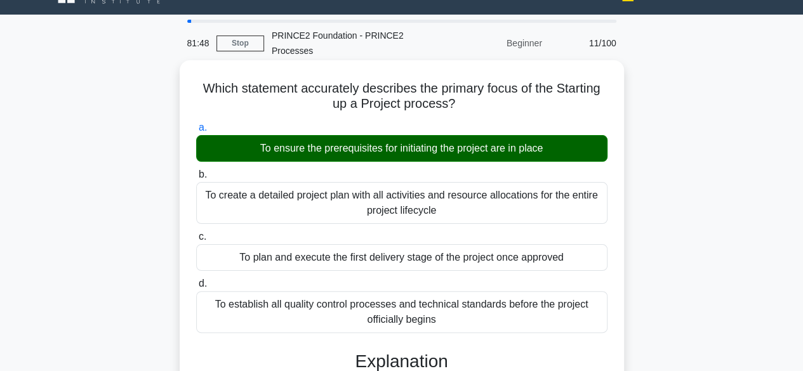
click at [536, 246] on div "To plan and execute the first delivery stage of the project once approved" at bounding box center [401, 257] width 411 height 27
click at [196, 241] on input "c. To plan and execute the first delivery stage of the project once approved" at bounding box center [196, 237] width 0 height 8
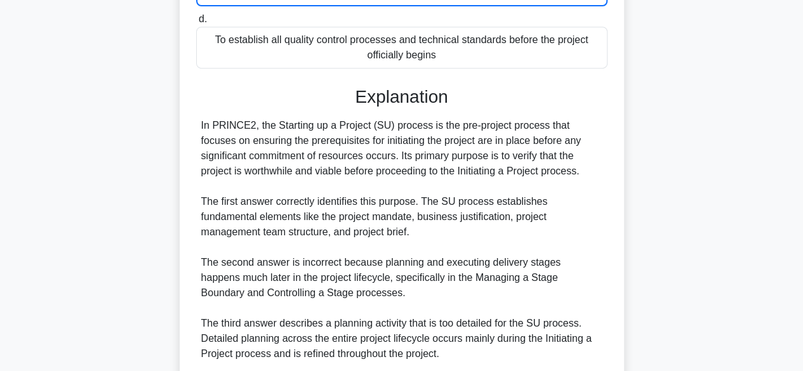
scroll to position [293, 0]
click at [552, 284] on div "In PRINCE2, the Starting up a Project (SU) process is the pre-project process t…" at bounding box center [401, 262] width 401 height 290
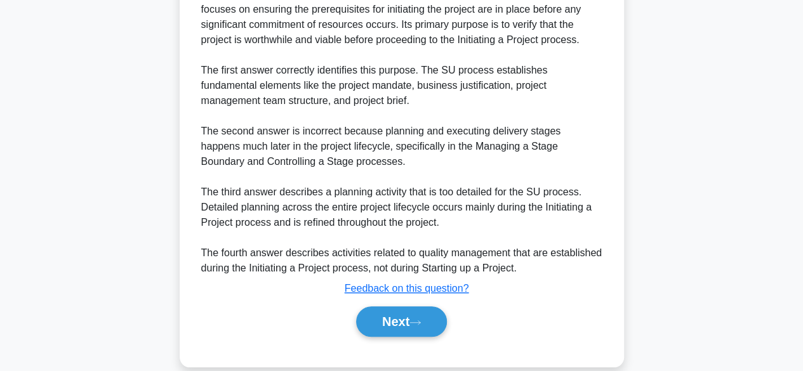
scroll to position [442, 0]
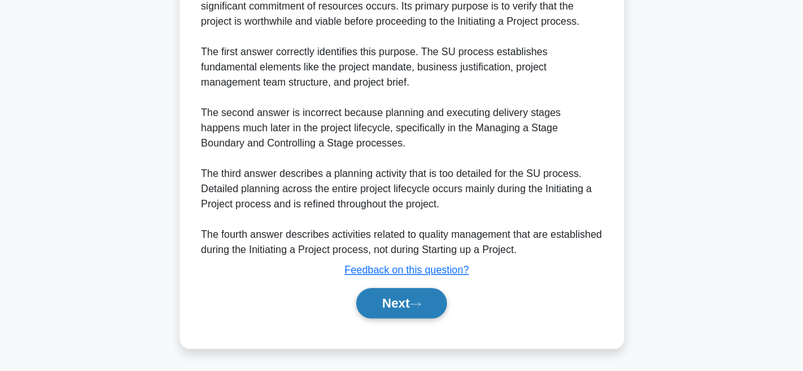
click at [421, 307] on icon at bounding box center [415, 304] width 11 height 7
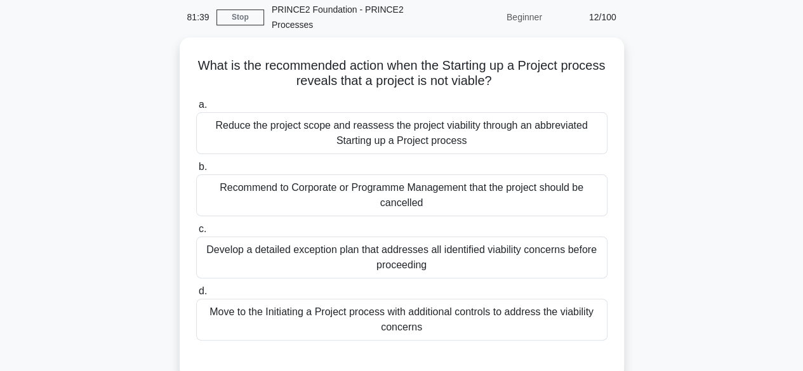
scroll to position [38, 0]
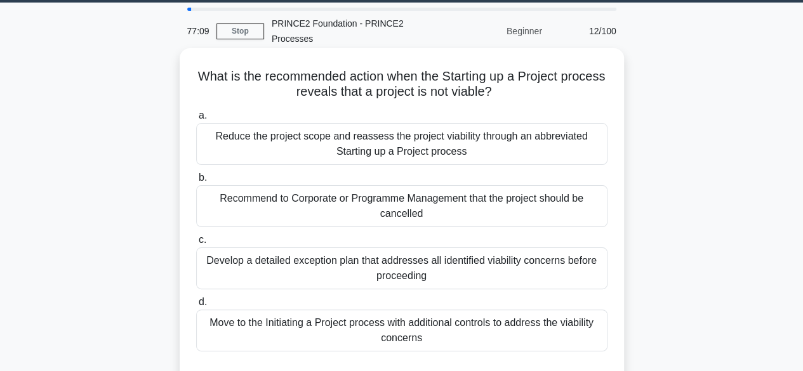
click at [493, 211] on div "Recommend to Corporate or Programme Management that the project should be cance…" at bounding box center [401, 206] width 411 height 42
click at [196, 182] on input "b. Recommend to Corporate or Programme Management that the project should be ca…" at bounding box center [196, 178] width 0 height 8
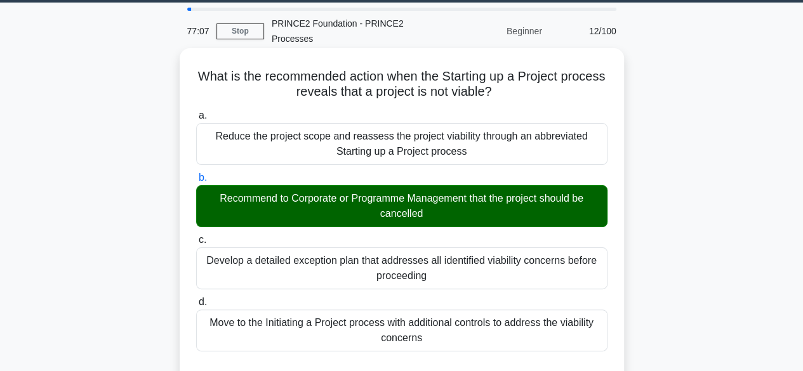
click at [196, 236] on input "c. Develop a detailed exception plan that addresses all identified viability co…" at bounding box center [196, 240] width 0 height 8
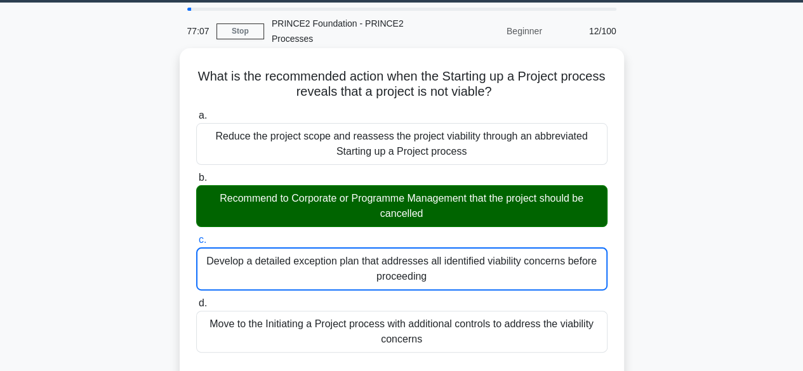
click at [196, 300] on input "d. Move to the Initiating a Project process with additional controls to address…" at bounding box center [196, 304] width 0 height 8
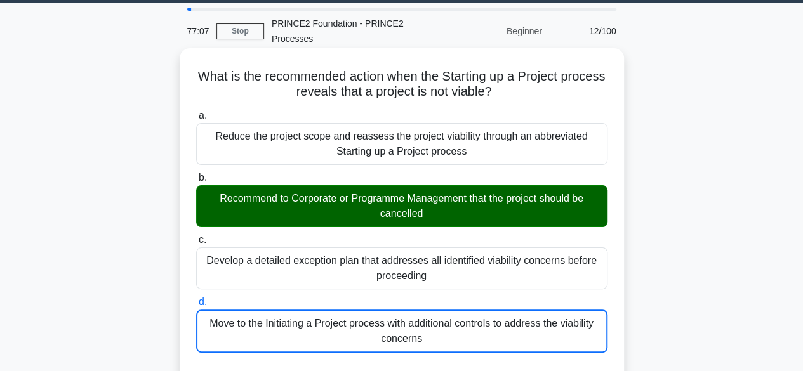
click at [196, 112] on input "a. Reduce the project scope and reassess the project viability through an abbre…" at bounding box center [196, 116] width 0 height 8
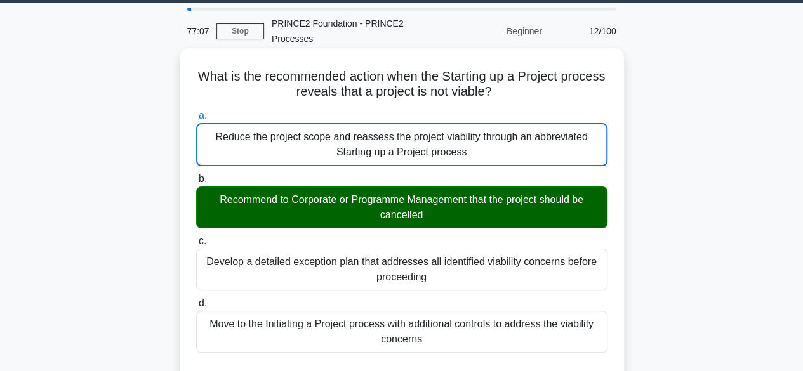
click at [196, 175] on input "b. Recommend to Corporate or Programme Management that the project should be ca…" at bounding box center [196, 179] width 0 height 8
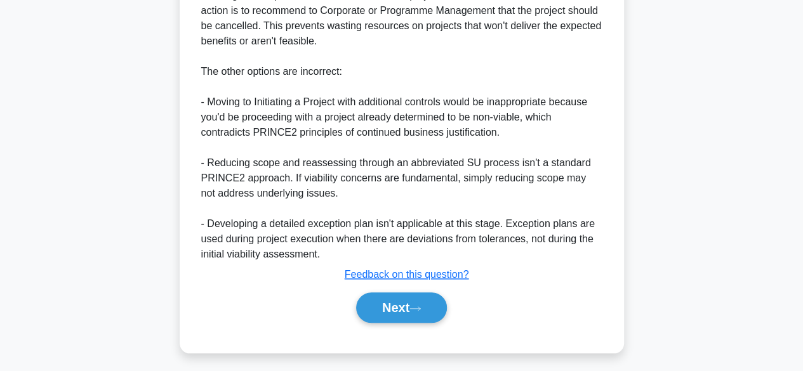
scroll to position [516, 0]
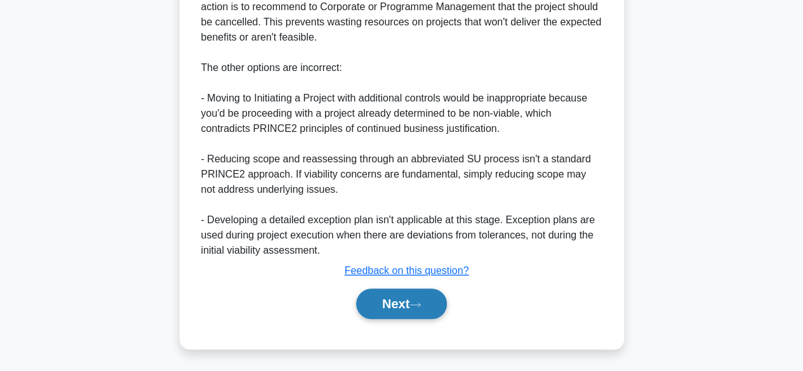
click at [408, 305] on button "Next" at bounding box center [401, 304] width 91 height 30
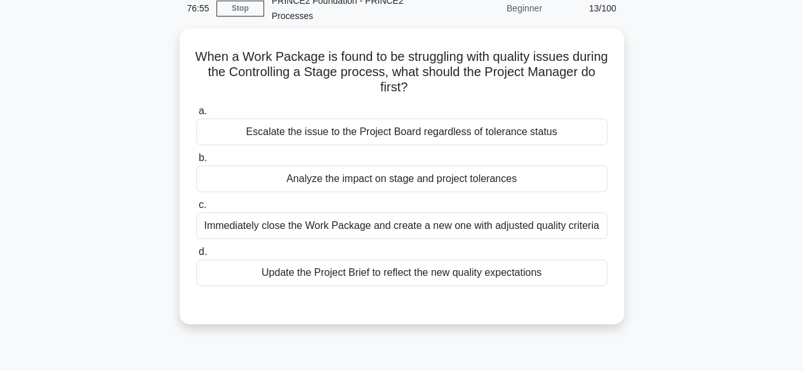
scroll to position [60, 0]
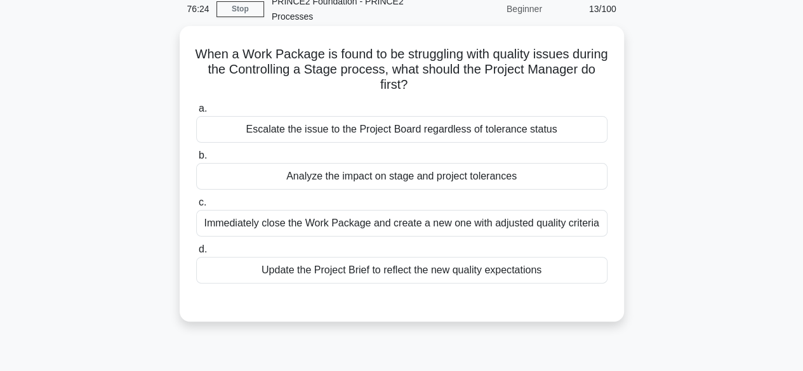
click at [517, 175] on div "Analyze the impact on stage and project tolerances" at bounding box center [401, 176] width 411 height 27
click at [196, 160] on input "b. Analyze the impact on stage and project tolerances" at bounding box center [196, 156] width 0 height 8
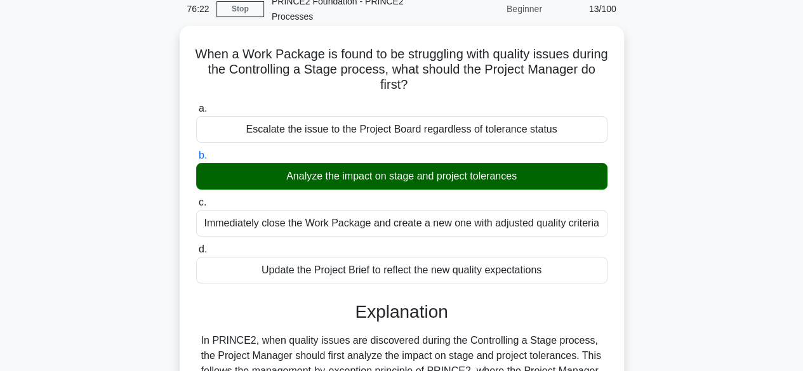
click at [196, 199] on input "c. Immediately close the Work Package and create a new one with adjusted qualit…" at bounding box center [196, 203] width 0 height 8
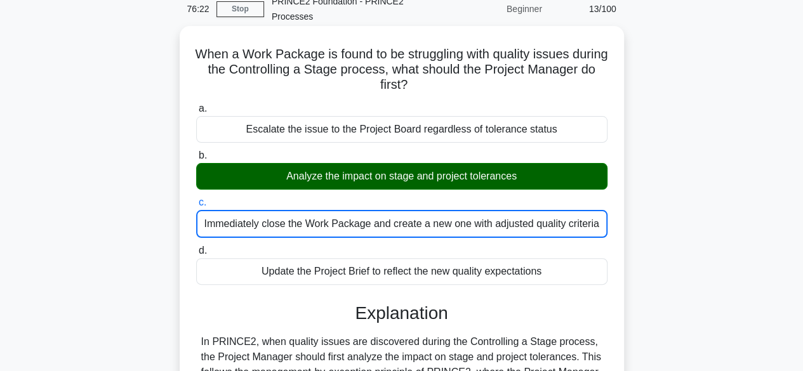
click at [196, 247] on input "d. Update the Project Brief to reflect the new quality expectations" at bounding box center [196, 251] width 0 height 8
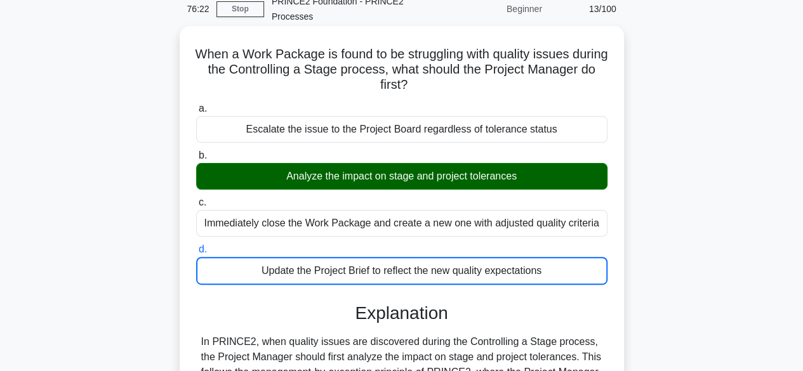
click at [196, 105] on input "a. Escalate the issue to the Project Board regardless of tolerance status" at bounding box center [196, 109] width 0 height 8
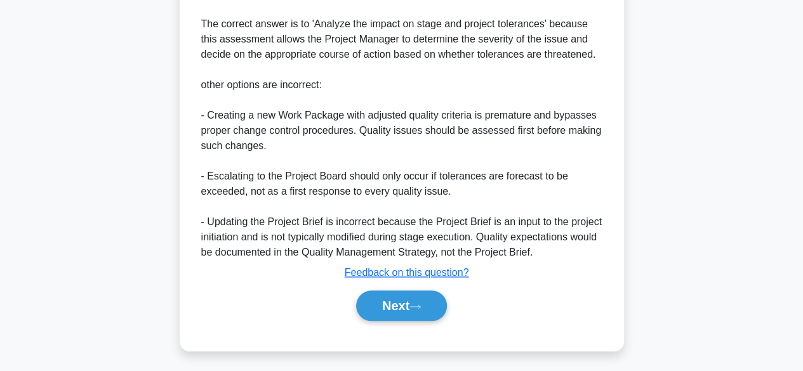
scroll to position [472, 0]
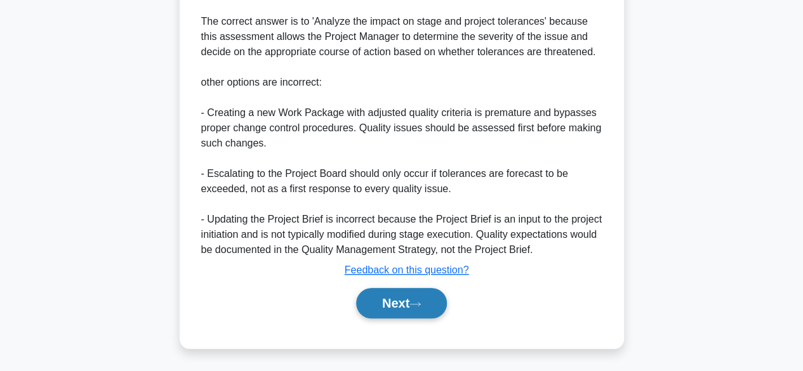
click at [392, 307] on button "Next" at bounding box center [401, 303] width 91 height 30
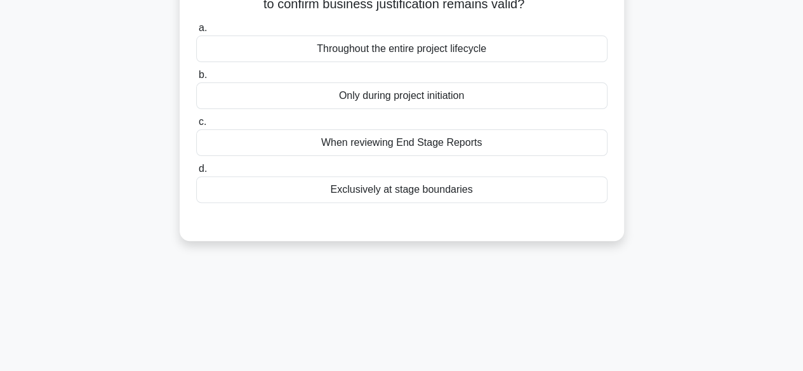
scroll to position [111, 0]
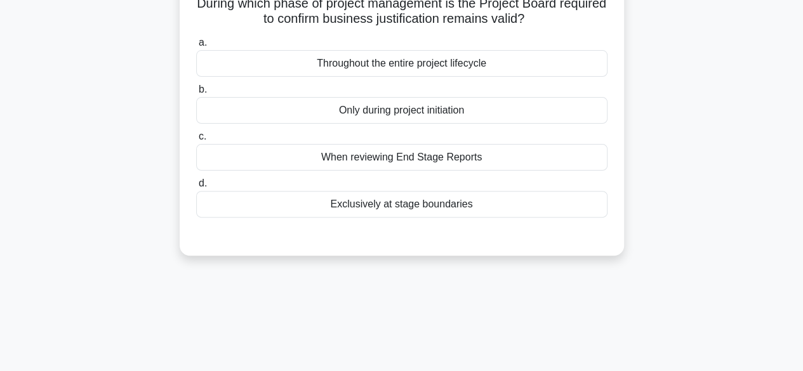
click at [569, 69] on div "Throughout the entire project lifecycle" at bounding box center [401, 63] width 411 height 27
click at [196, 47] on input "a. Throughout the entire project lifecycle" at bounding box center [196, 43] width 0 height 8
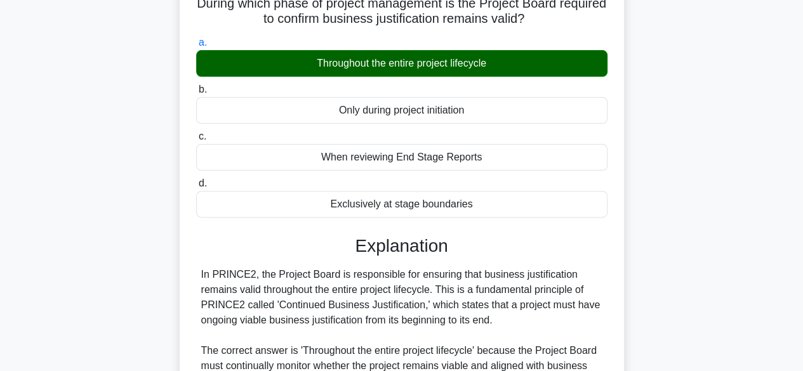
click at [196, 86] on input "b. Only during project initiation" at bounding box center [196, 90] width 0 height 8
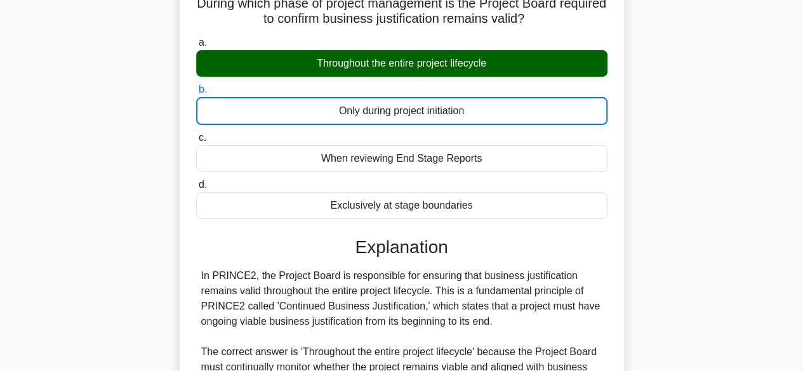
click at [196, 134] on input "c. When reviewing End Stage Reports" at bounding box center [196, 138] width 0 height 8
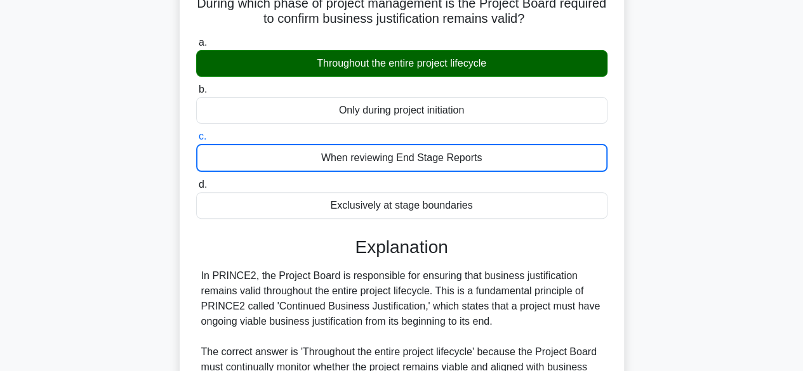
click at [196, 181] on input "d. Exclusively at stage boundaries" at bounding box center [196, 185] width 0 height 8
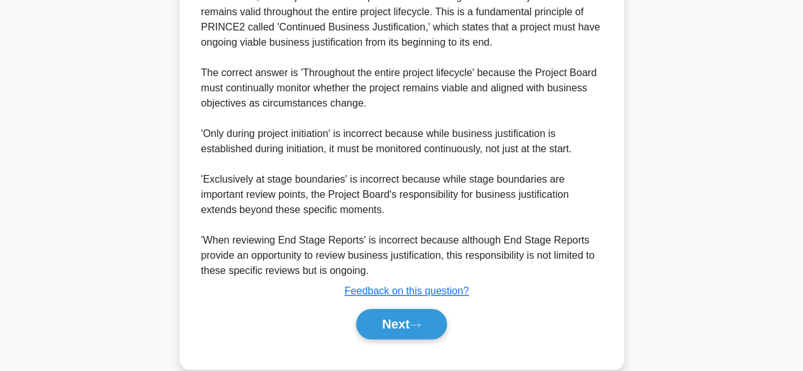
scroll to position [411, 0]
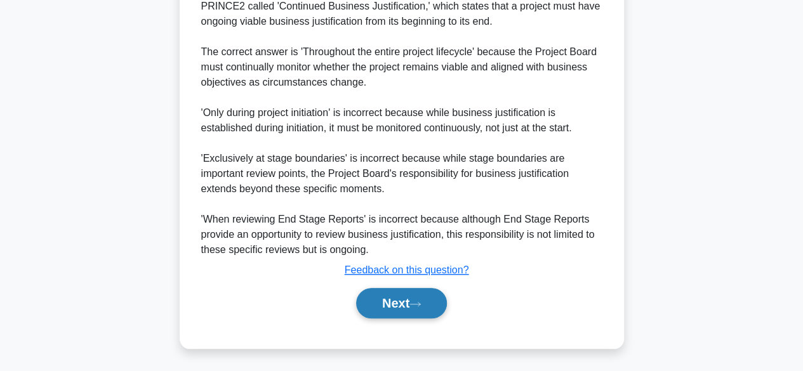
click at [431, 302] on button "Next" at bounding box center [401, 303] width 91 height 30
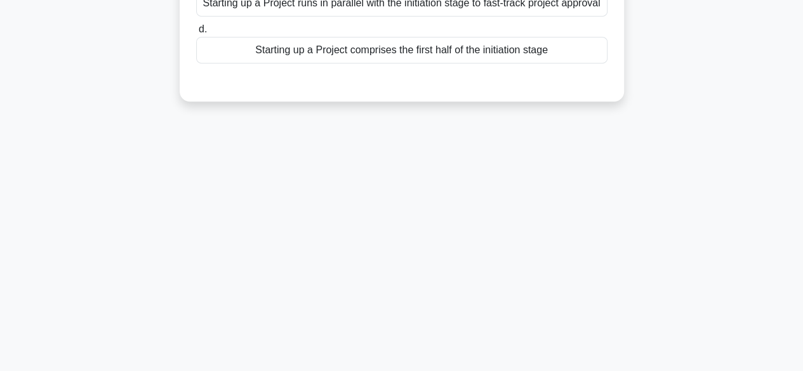
scroll to position [314, 0]
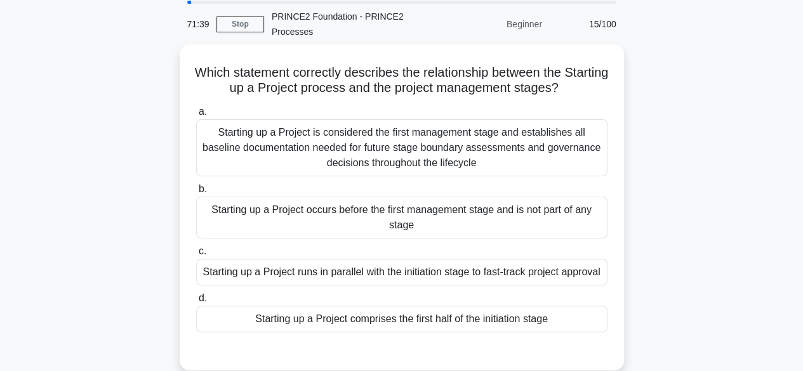
scroll to position [43, 0]
click at [540, 211] on div "Starting up a Project occurs before the first management stage and is not part …" at bounding box center [401, 217] width 411 height 42
click at [196, 192] on input "b. Starting up a Project occurs before the first management stage and is not pa…" at bounding box center [196, 188] width 0 height 8
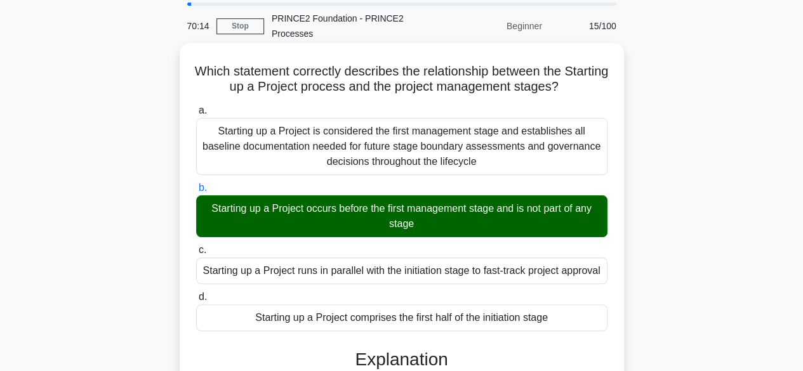
click at [196, 246] on input "c. Starting up a Project runs in parallel with the initiation stage to fast-tra…" at bounding box center [196, 250] width 0 height 8
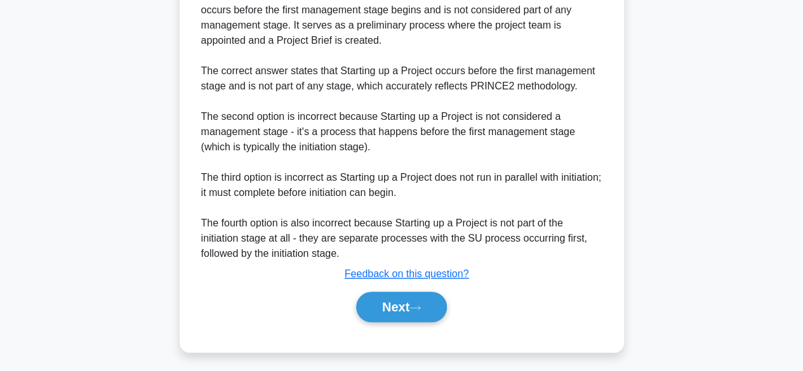
scroll to position [457, 0]
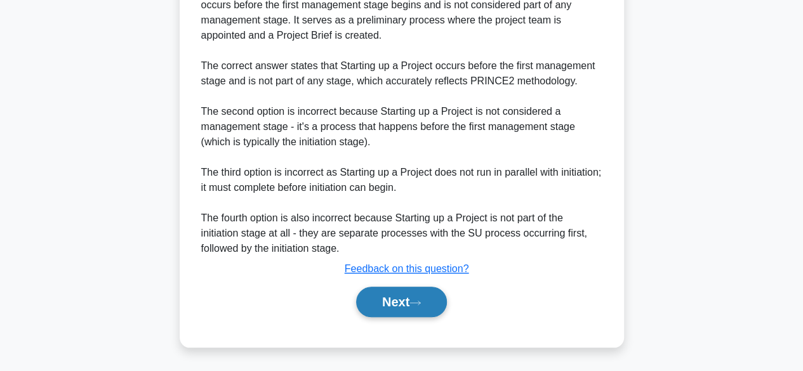
click at [419, 301] on icon at bounding box center [415, 303] width 11 height 7
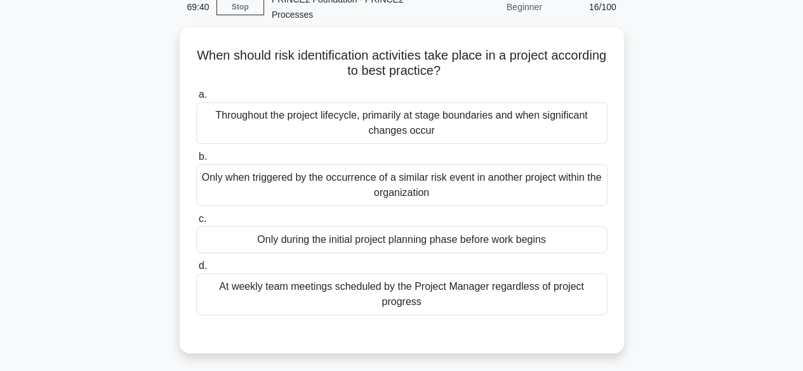
scroll to position [60, 0]
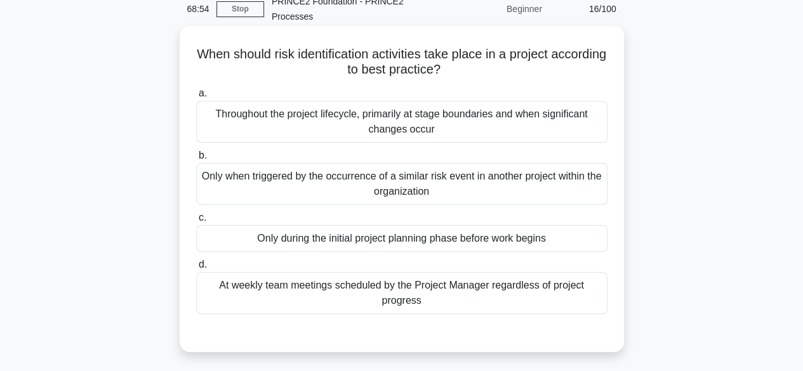
click at [530, 123] on div "Throughout the project lifecycle, primarily at stage boundaries and when signif…" at bounding box center [401, 122] width 411 height 42
click at [196, 98] on input "a. Throughout the project lifecycle, primarily at stage boundaries and when sig…" at bounding box center [196, 94] width 0 height 8
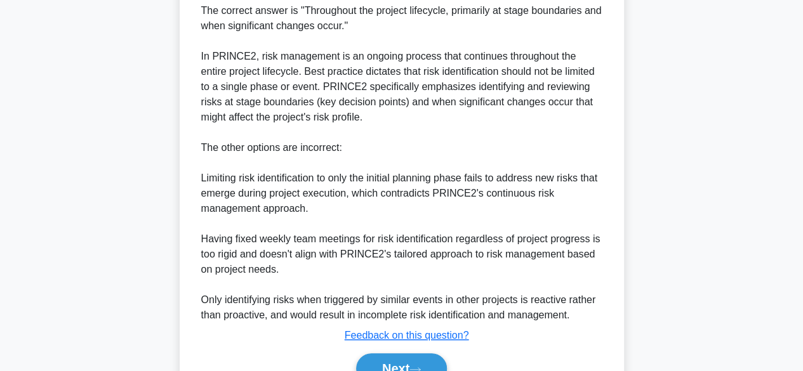
scroll to position [486, 0]
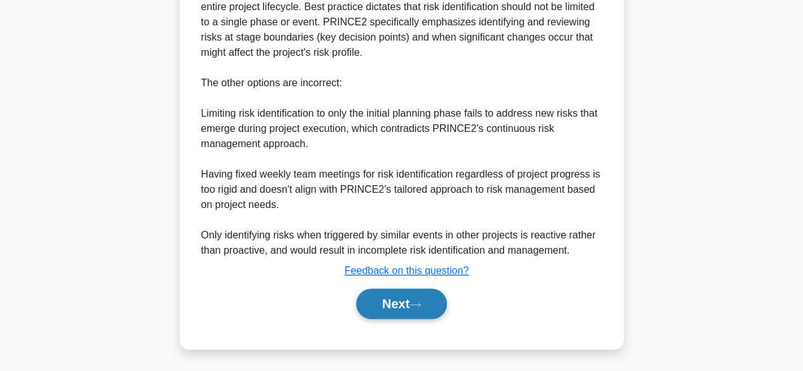
click at [403, 302] on button "Next" at bounding box center [401, 304] width 91 height 30
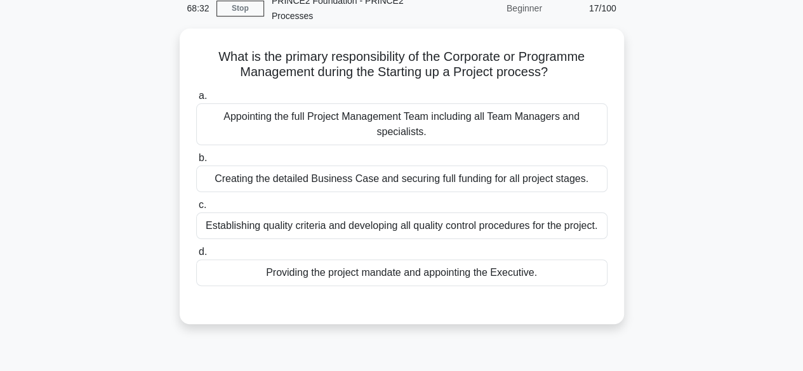
scroll to position [60, 0]
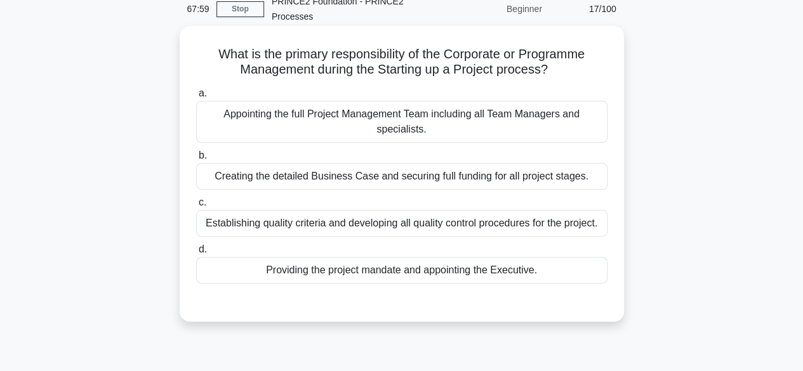
click at [443, 268] on div "Providing the project mandate and appointing the Executive." at bounding box center [401, 270] width 411 height 27
click at [196, 254] on input "d. Providing the project mandate and appointing the Executive." at bounding box center [196, 250] width 0 height 8
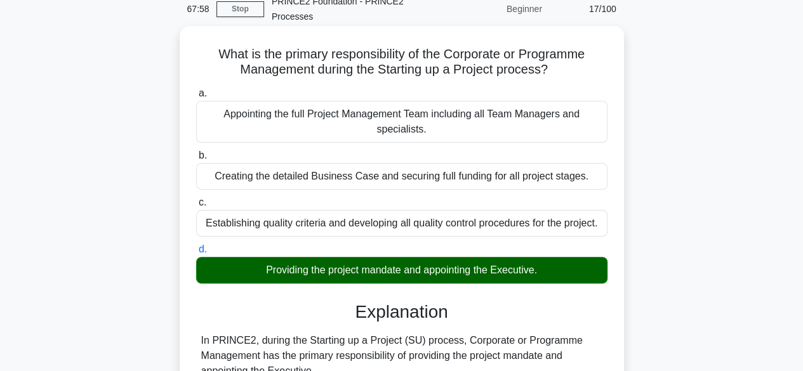
click at [196, 90] on input "a. Appointing the full Project Management Team including all Team Managers and …" at bounding box center [196, 94] width 0 height 8
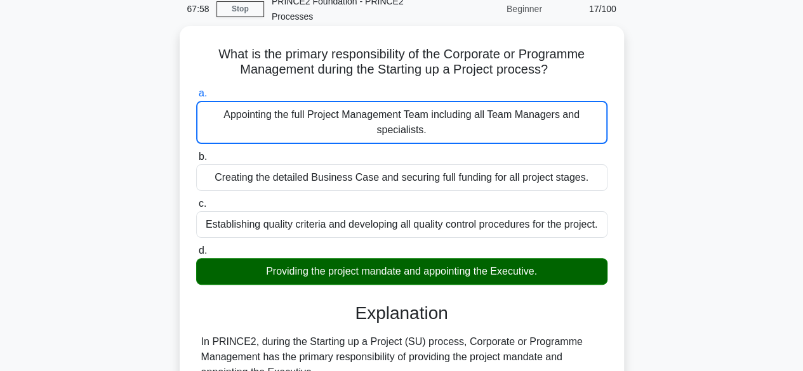
click at [196, 153] on input "b. Creating the detailed Business Case and securing full funding for all projec…" at bounding box center [196, 157] width 0 height 8
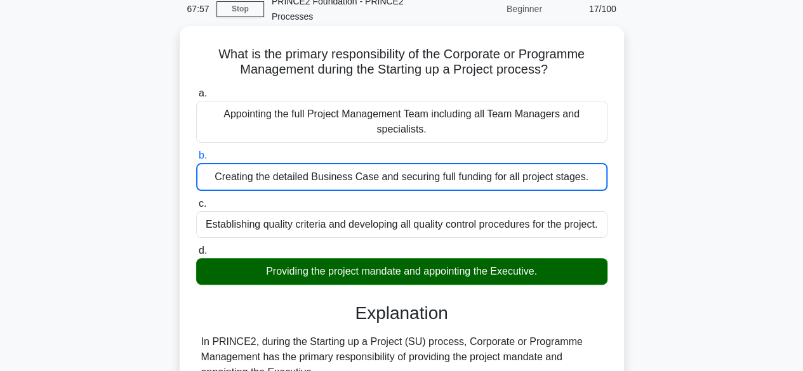
click at [196, 200] on input "c. Establishing quality criteria and developing all quality control procedures …" at bounding box center [196, 204] width 0 height 8
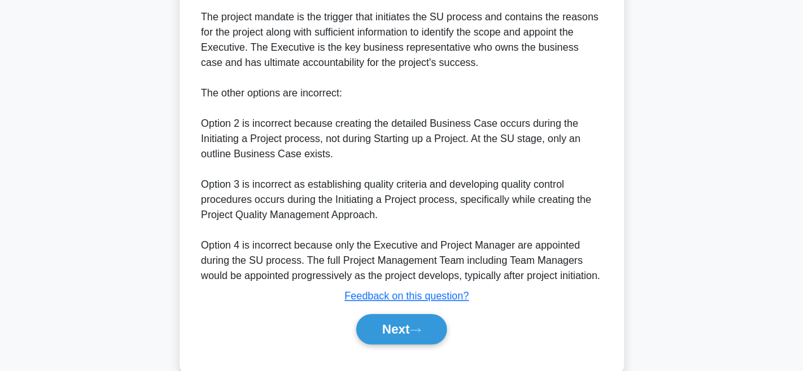
scroll to position [488, 0]
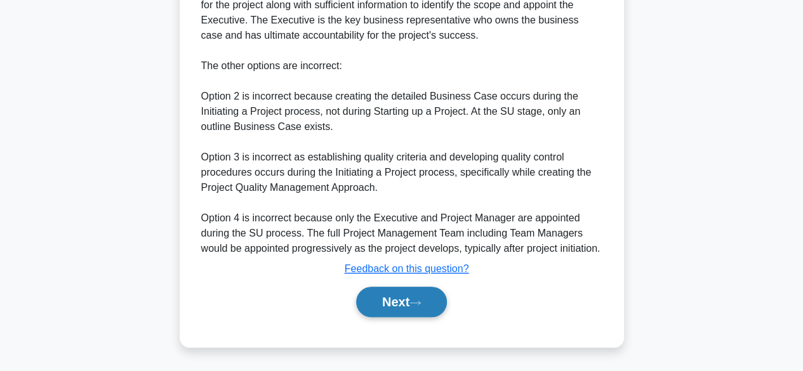
click at [403, 302] on button "Next" at bounding box center [401, 302] width 91 height 30
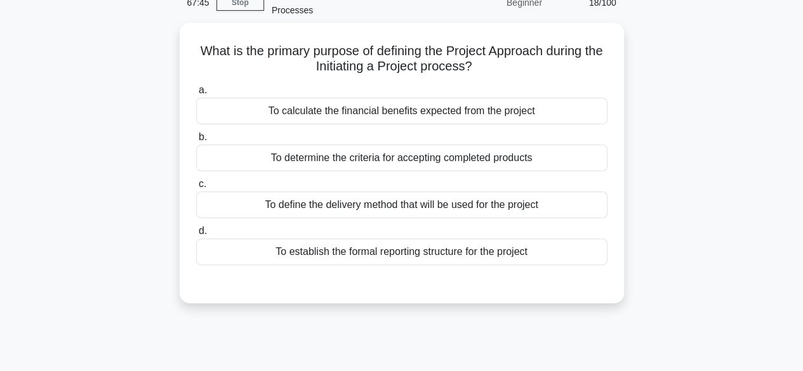
scroll to position [60, 0]
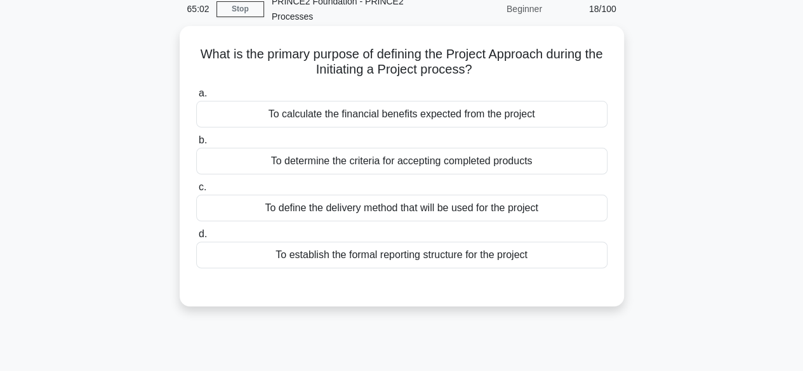
click at [432, 205] on div "To define the delivery method that will be used for the project" at bounding box center [401, 208] width 411 height 27
click at [196, 192] on input "c. To define the delivery method that will be used for the project" at bounding box center [196, 188] width 0 height 8
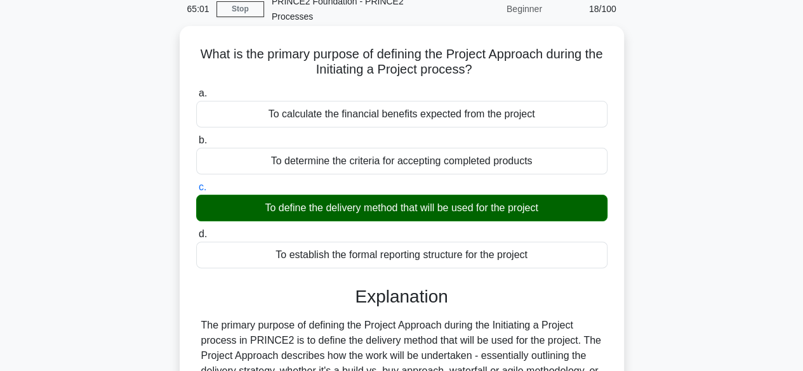
click at [196, 231] on input "d. To establish the formal reporting structure for the project" at bounding box center [196, 235] width 0 height 8
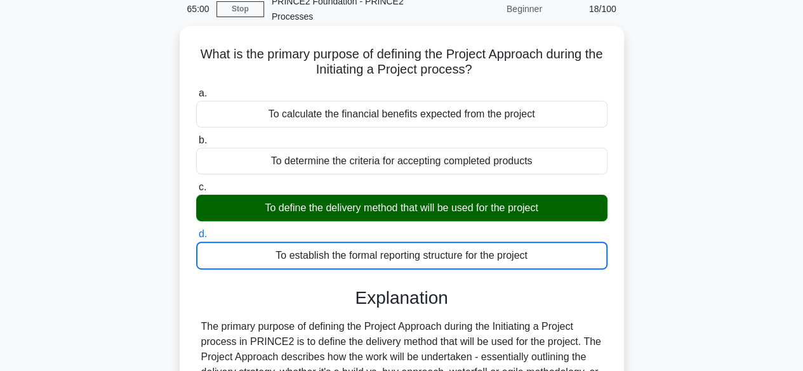
click at [196, 90] on input "a. To calculate the financial benefits expected from the project" at bounding box center [196, 94] width 0 height 8
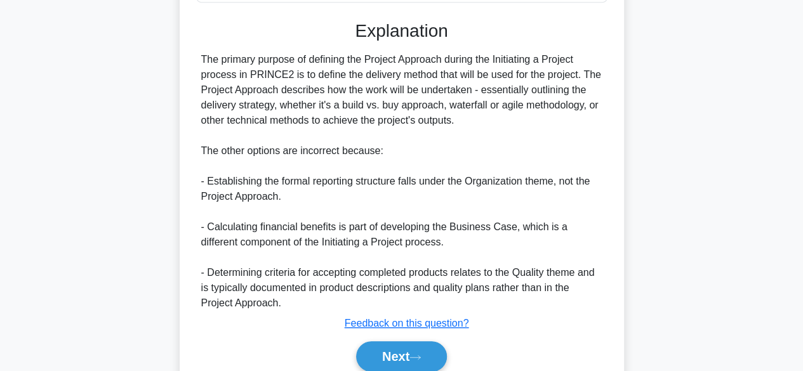
scroll to position [381, 0]
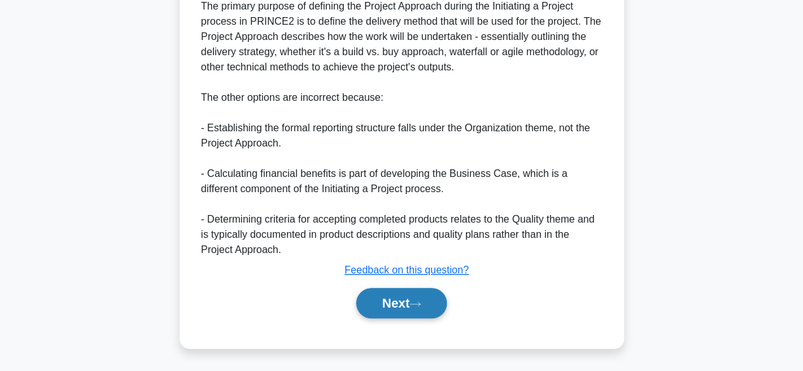
click at [386, 303] on button "Next" at bounding box center [401, 303] width 91 height 30
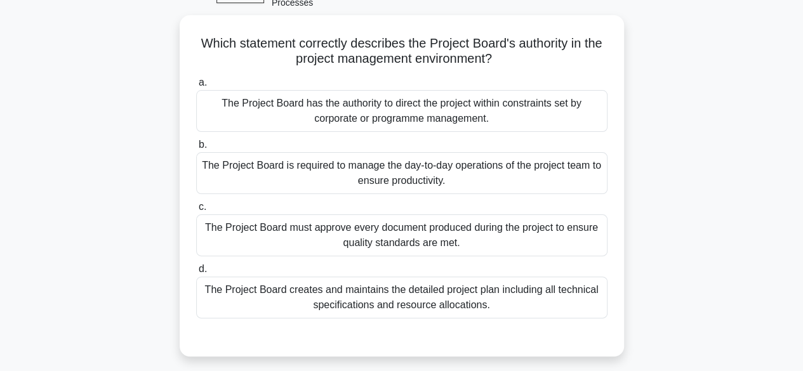
scroll to position [73, 0]
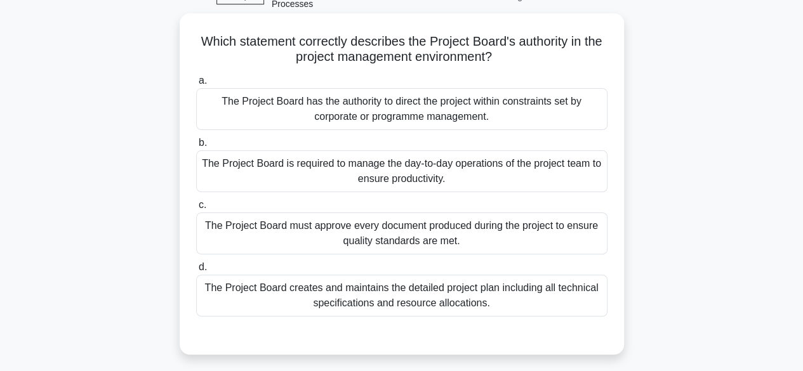
click at [478, 109] on div "The Project Board has the authority to direct the project within constraints se…" at bounding box center [401, 109] width 411 height 42
click at [196, 85] on input "a. The Project Board has the authority to direct the project within constraints…" at bounding box center [196, 81] width 0 height 8
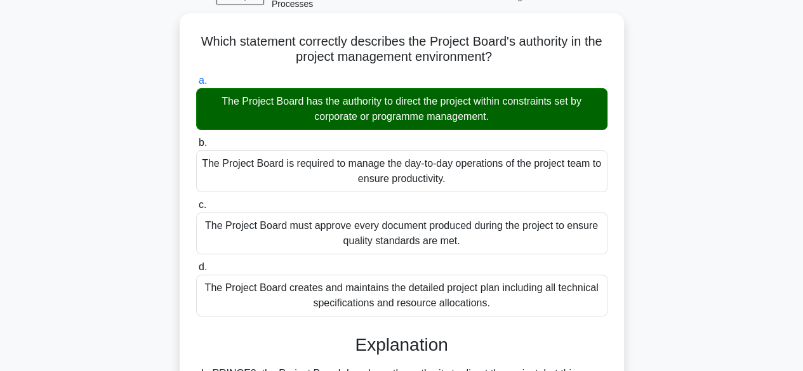
click at [478, 176] on div "The Project Board is required to manage the day-to-day operations of the projec…" at bounding box center [401, 171] width 411 height 42
click at [196, 147] on input "b. The Project Board is required to manage the day-to-day operations of the pro…" at bounding box center [196, 143] width 0 height 8
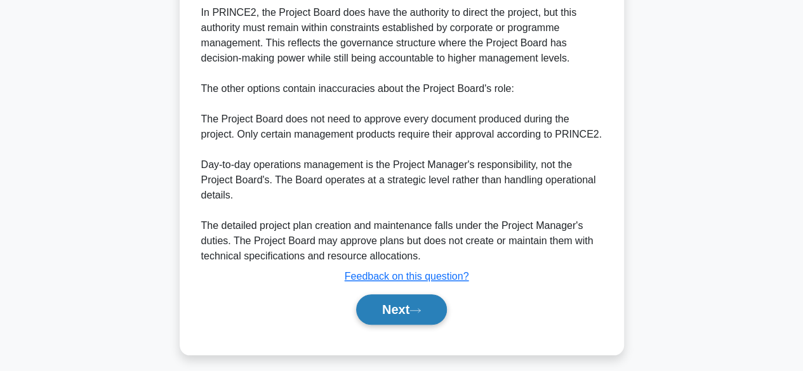
click at [422, 317] on button "Next" at bounding box center [401, 310] width 91 height 30
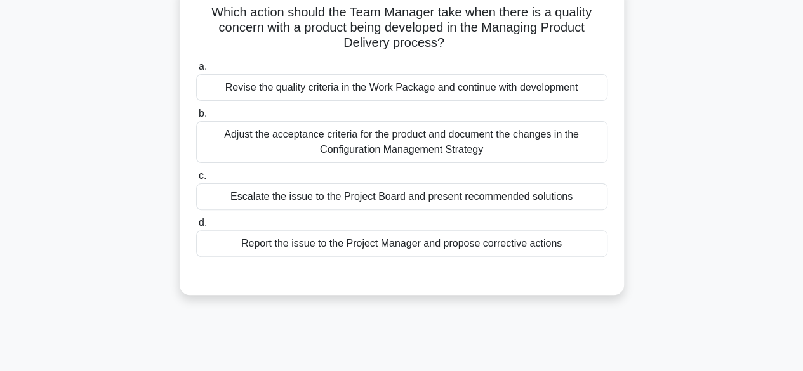
scroll to position [81, 0]
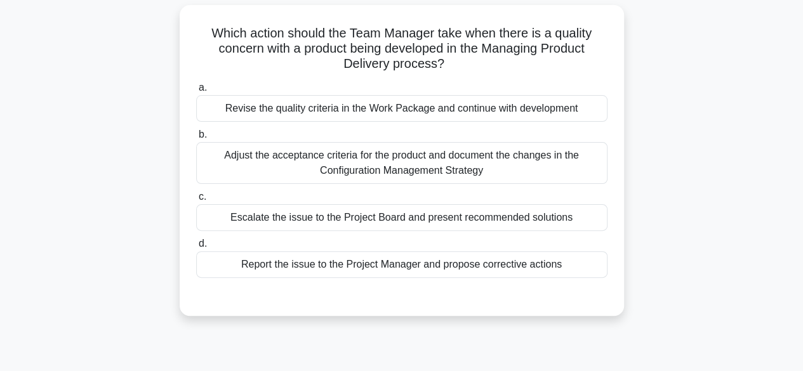
click at [419, 266] on div "Report the issue to the Project Manager and propose corrective actions" at bounding box center [401, 264] width 411 height 27
click at [196, 248] on input "d. Report the issue to the Project Manager and propose corrective actions" at bounding box center [196, 244] width 0 height 8
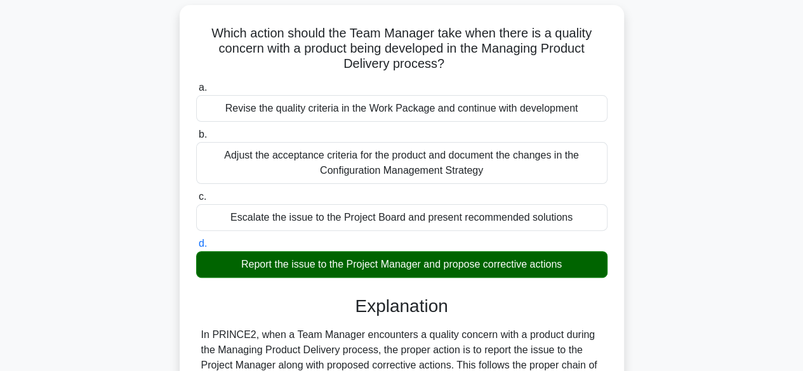
click at [620, 248] on div "Which action should the Team Manager take when there is a quality concern with …" at bounding box center [402, 364] width 444 height 718
click at [583, 145] on div "Adjust the acceptance criteria for the product and document the changes in the …" at bounding box center [401, 163] width 411 height 42
click at [196, 139] on input "b. Adjust the acceptance criteria for the product and document the changes in t…" at bounding box center [196, 135] width 0 height 8
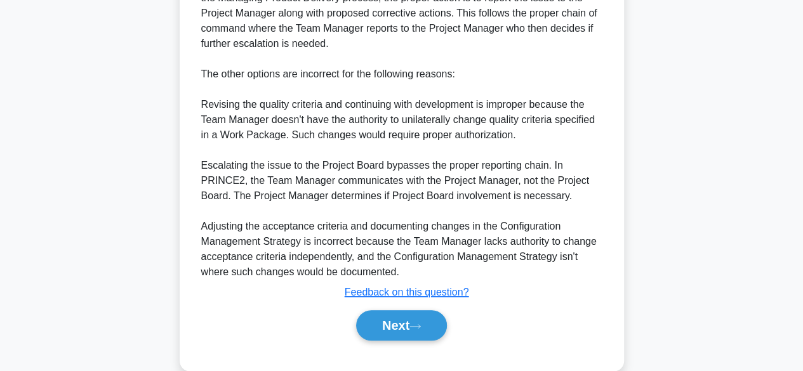
scroll to position [457, 0]
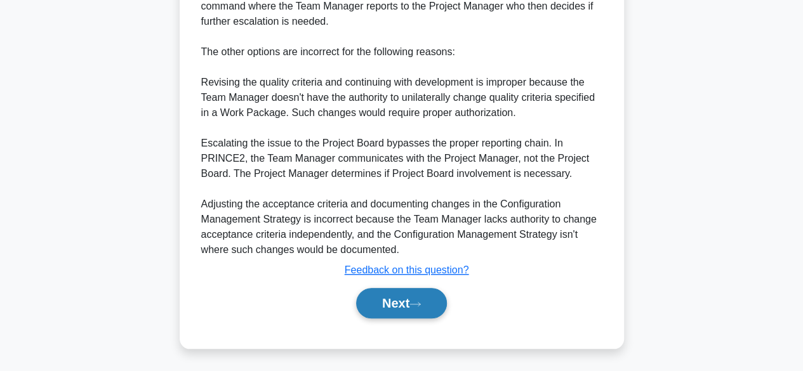
click at [422, 311] on button "Next" at bounding box center [401, 303] width 91 height 30
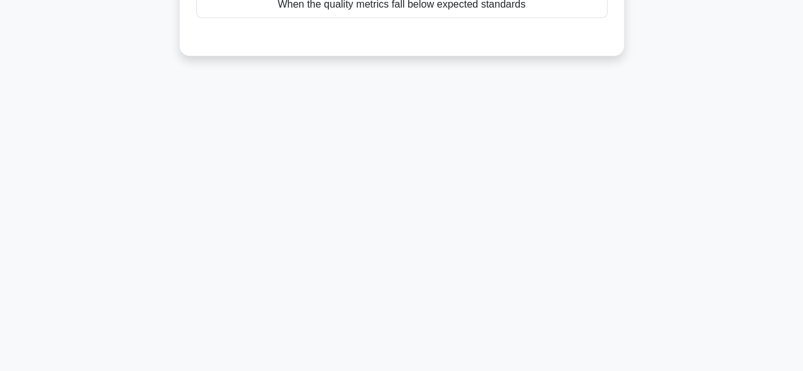
click at [148, 300] on div "61:28 Stop PRINCE2 Foundation - PRINCE2 Processes Beginner 21/100 In the Managi…" at bounding box center [402, 48] width 724 height 635
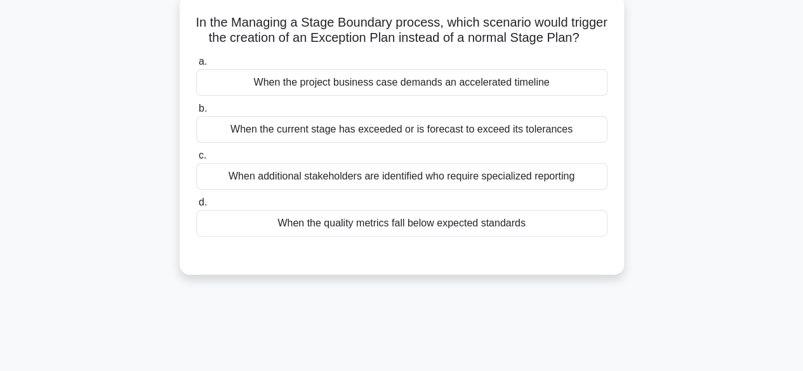
scroll to position [0, 0]
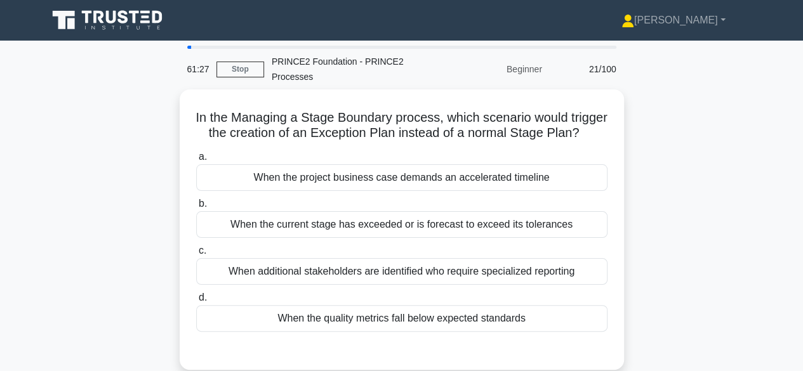
click at [119, 174] on div "In the Managing a Stage Boundary process, which scenario would trigger the crea…" at bounding box center [402, 238] width 724 height 296
click at [233, 65] on link "Stop" at bounding box center [241, 70] width 48 height 16
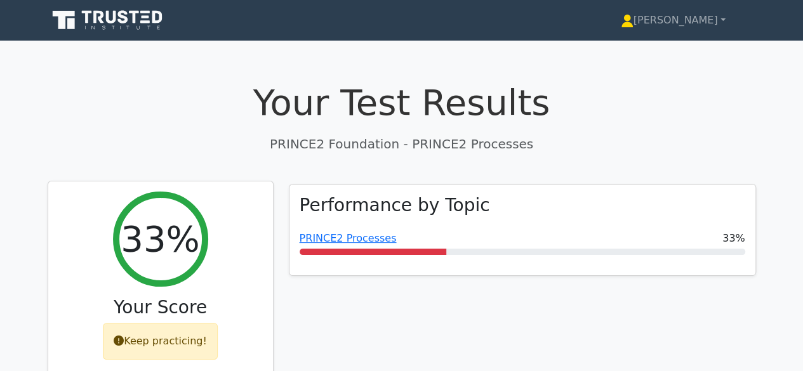
click at [112, 244] on div "33% Your Score Keep practicing!" at bounding box center [160, 281] width 225 height 199
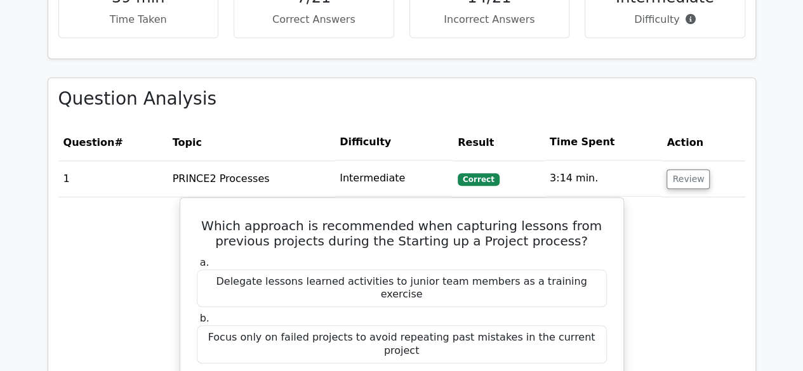
scroll to position [503, 0]
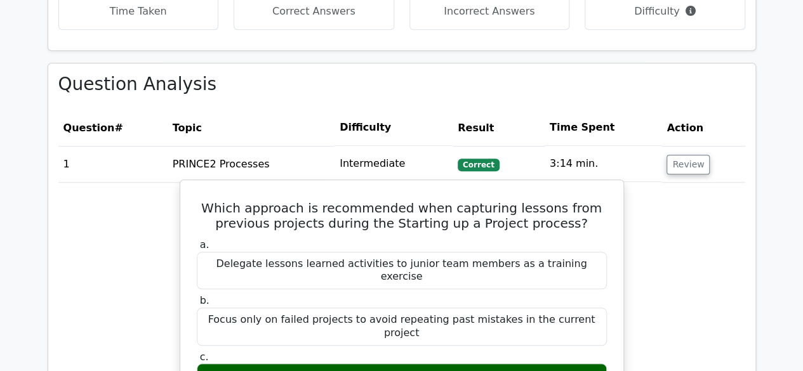
click at [210, 220] on h5 "Which approach is recommended when capturing lessons from previous projects dur…" at bounding box center [402, 216] width 413 height 30
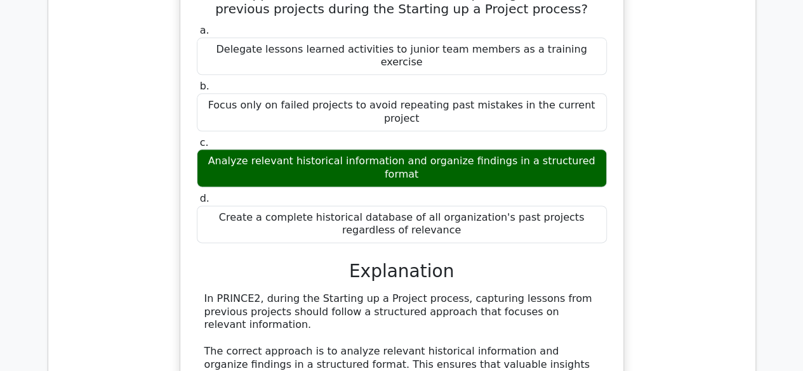
scroll to position [723, 0]
